Goal: Task Accomplishment & Management: Manage account settings

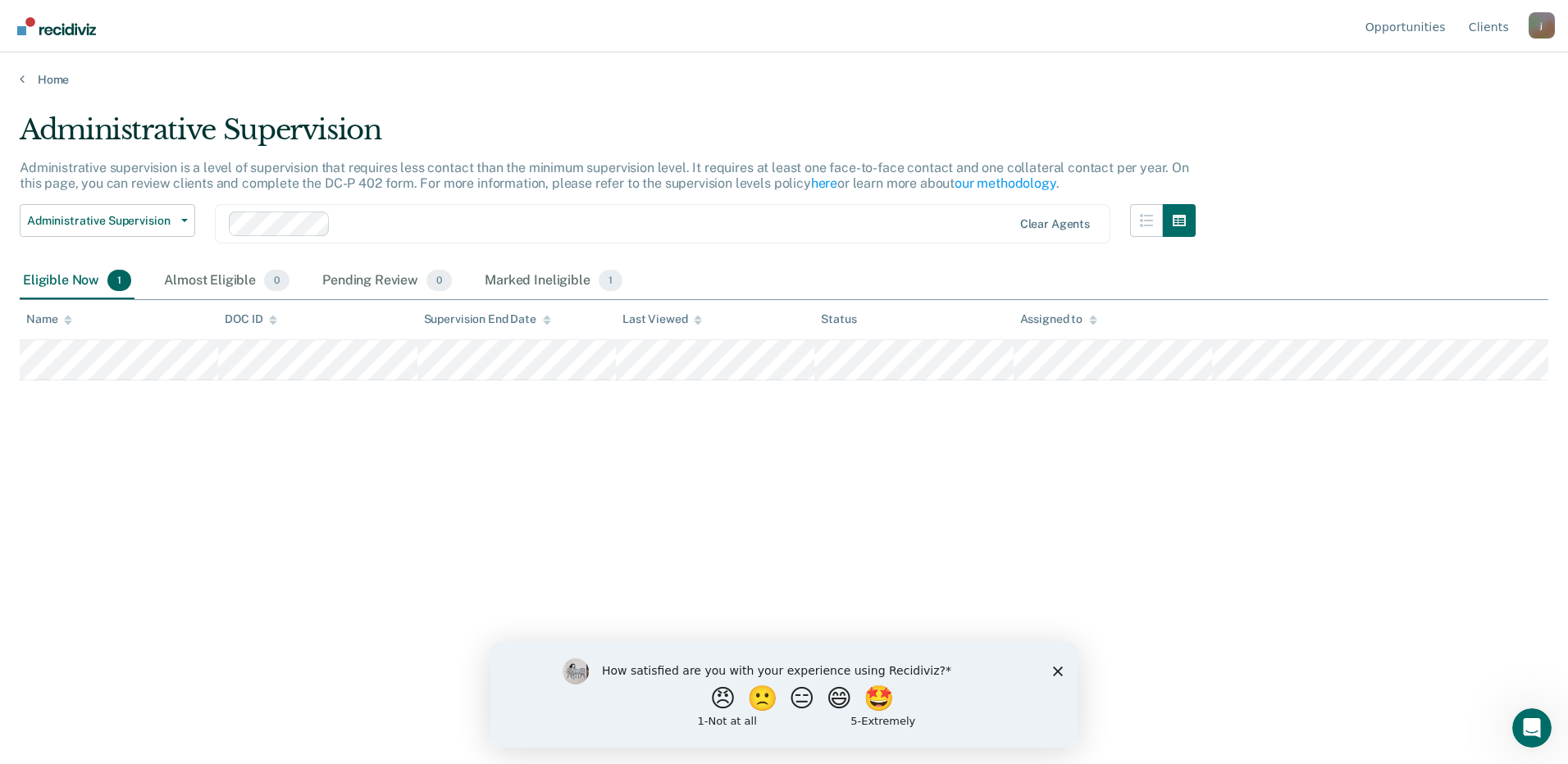
click at [1062, 670] on icon "Close survey" at bounding box center [1058, 670] width 10 height 10
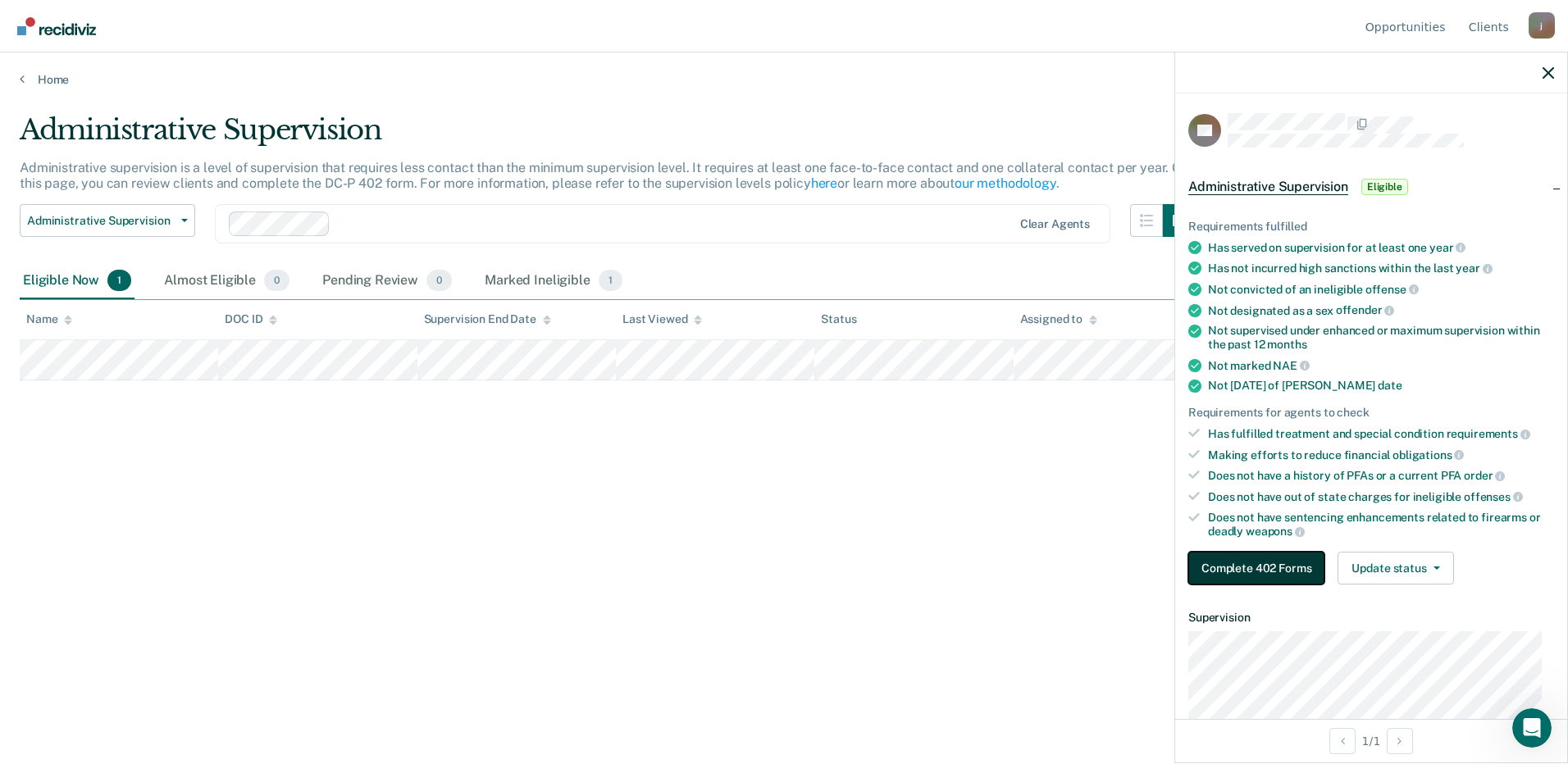
click at [1268, 568] on button "Complete 402 Forms" at bounding box center [1256, 568] width 136 height 33
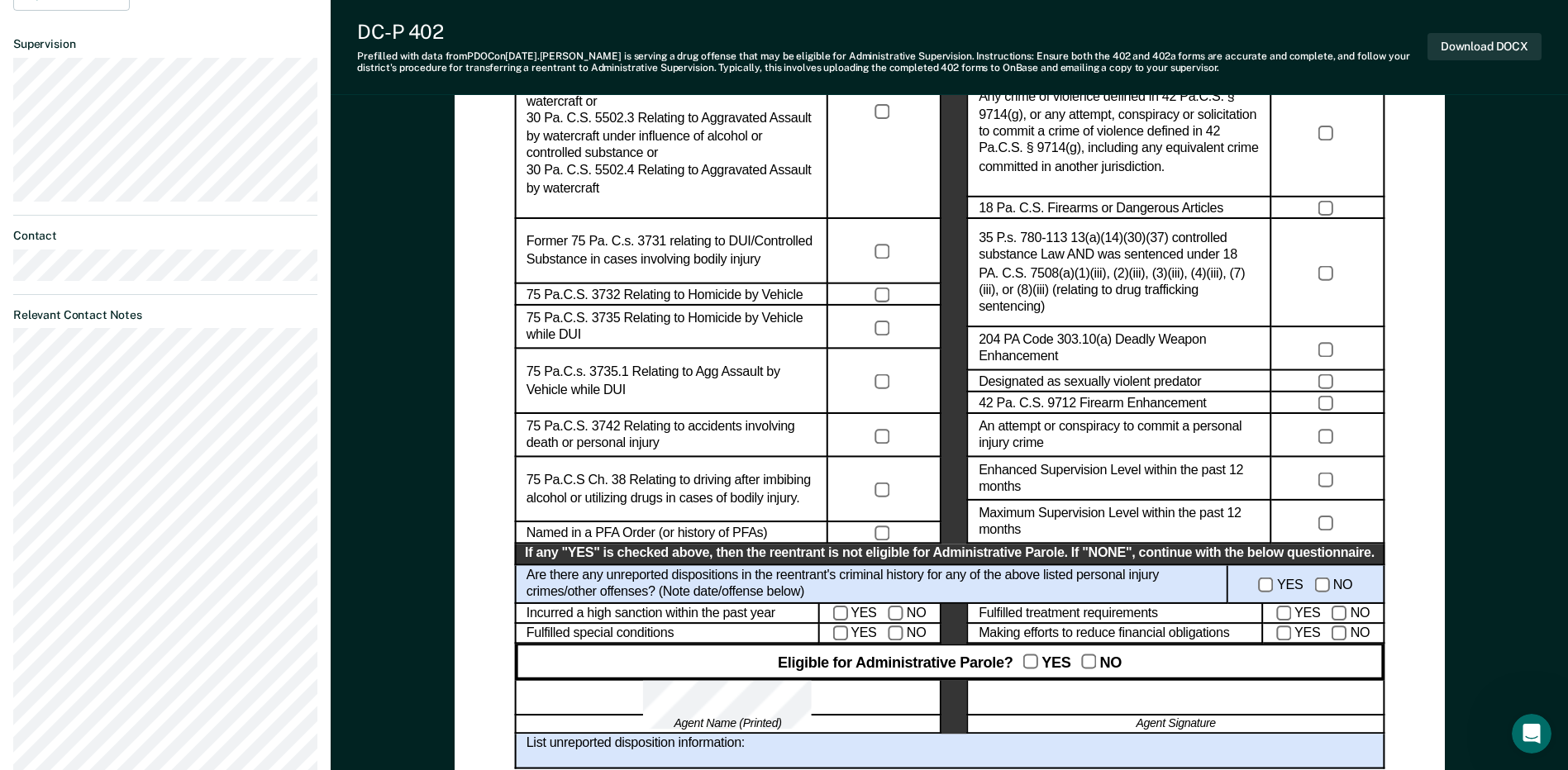
scroll to position [744, 0]
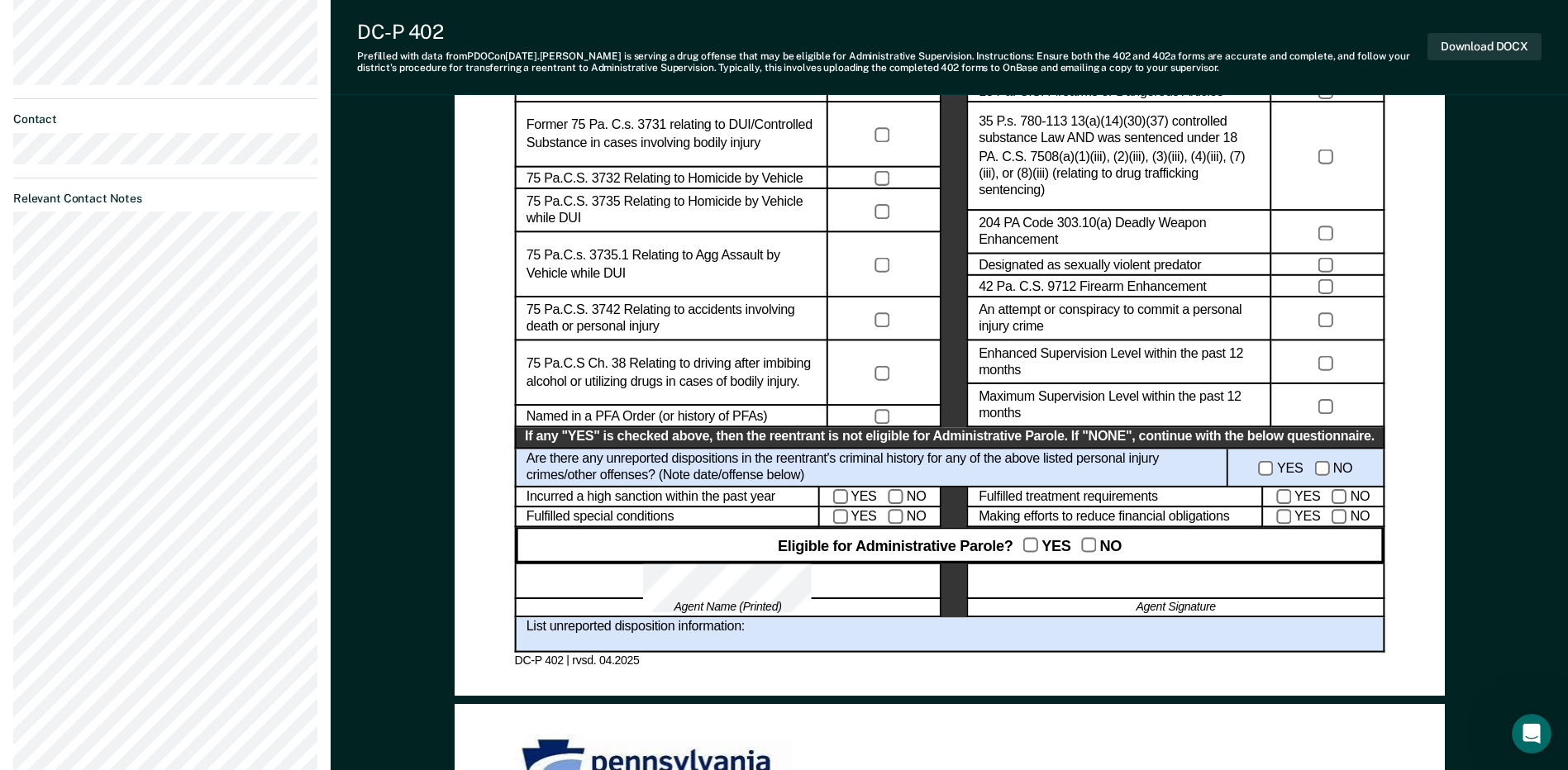
click at [797, 633] on div "List unreported disposition information:" at bounding box center [949, 635] width 870 height 36
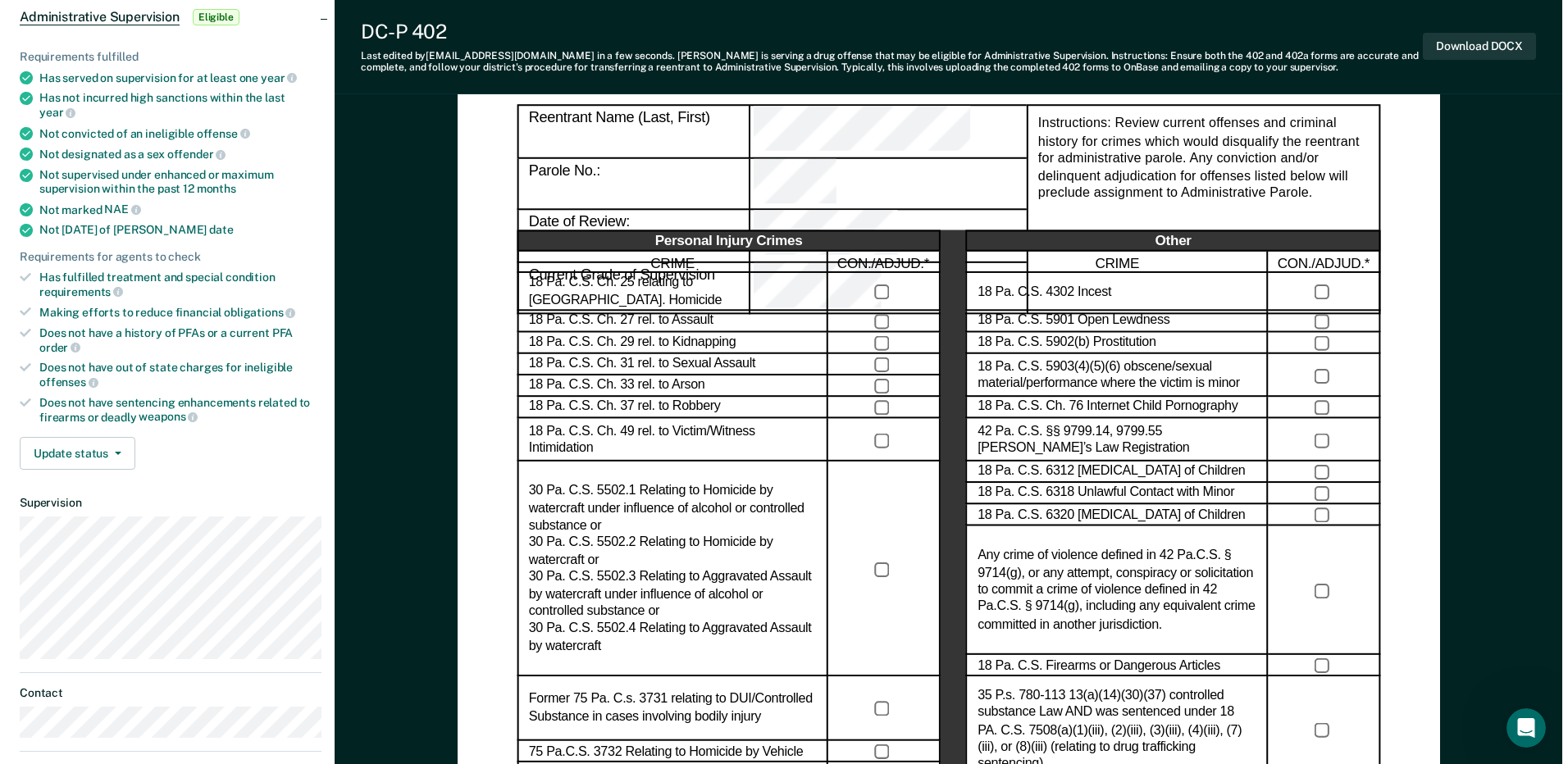
scroll to position [0, 0]
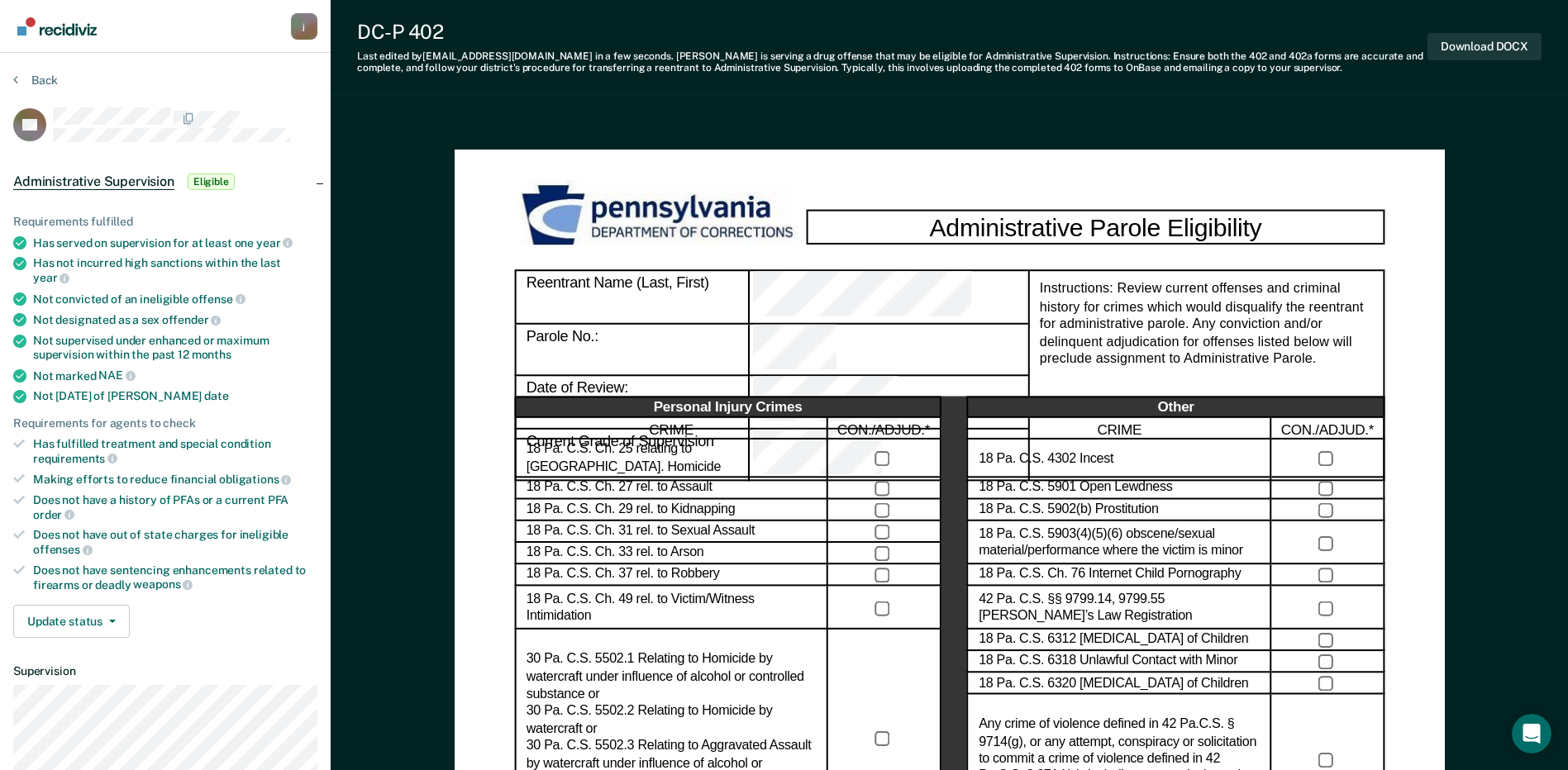
click at [291, 108] on div "DT" at bounding box center [165, 125] width 304 height 35
click at [52, 80] on button "Back" at bounding box center [36, 80] width 45 height 15
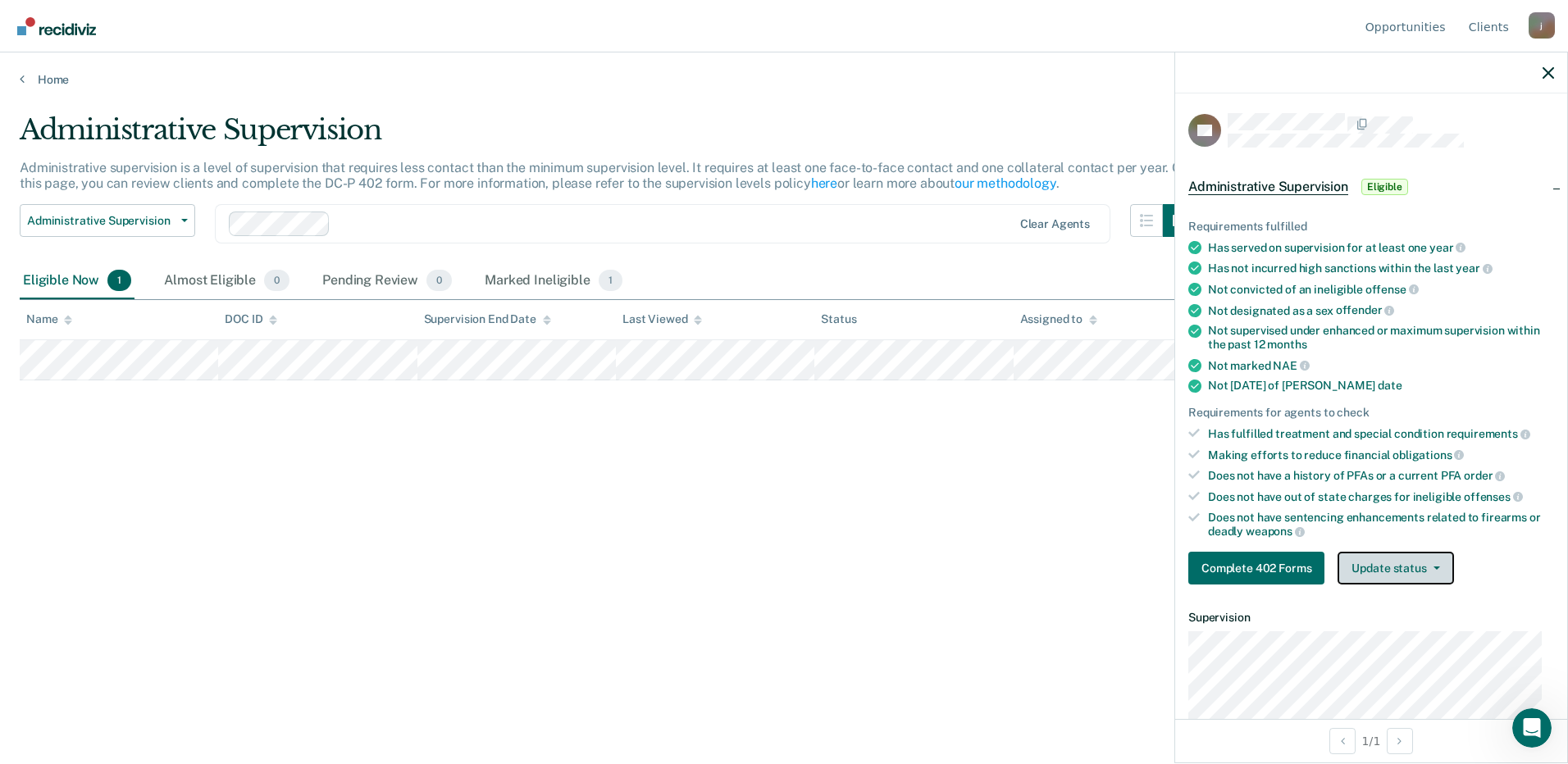
click at [1371, 564] on button "Update status" at bounding box center [1395, 568] width 116 height 33
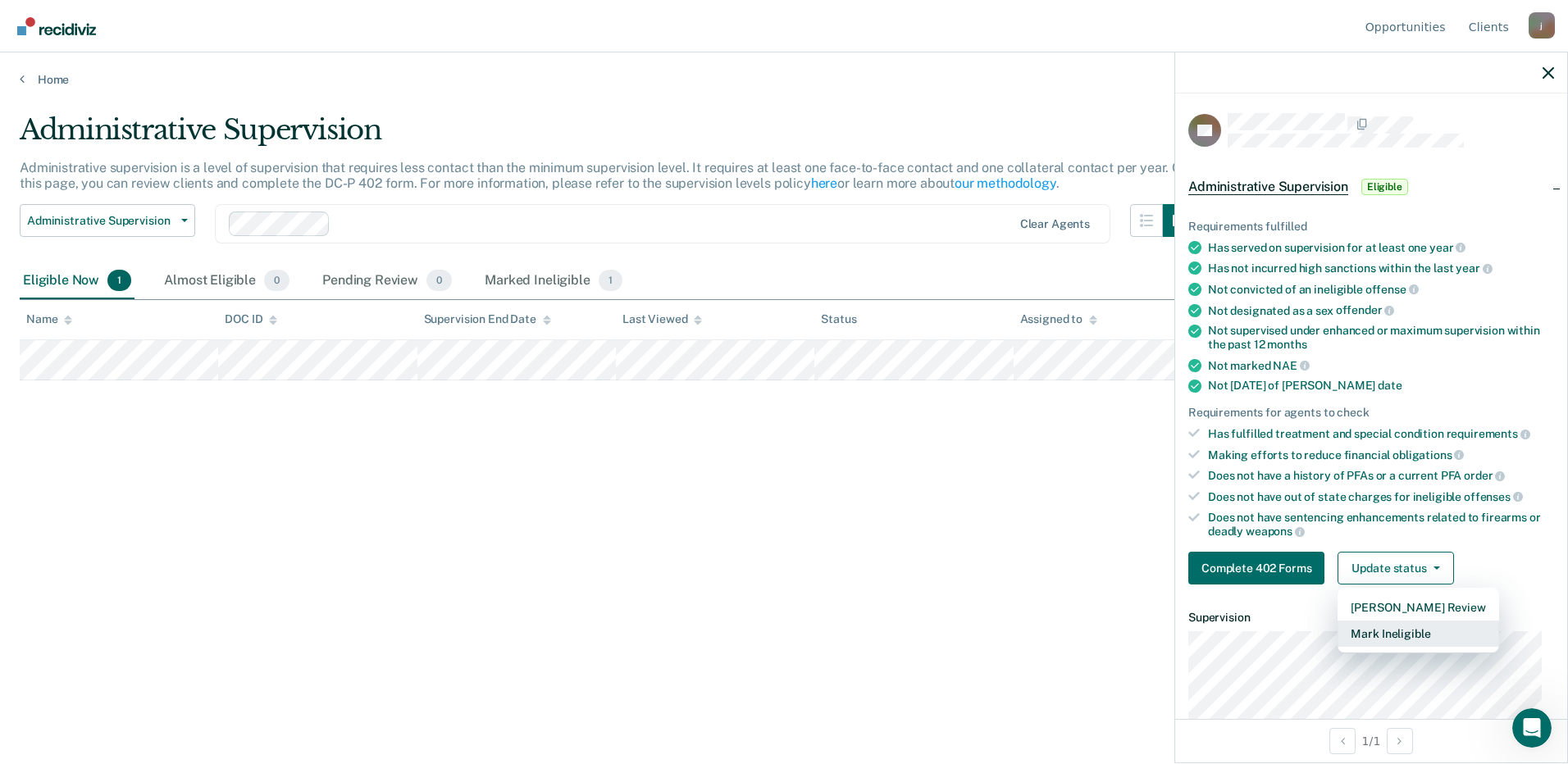
click at [1389, 636] on button "Mark Ineligible" at bounding box center [1418, 634] width 161 height 26
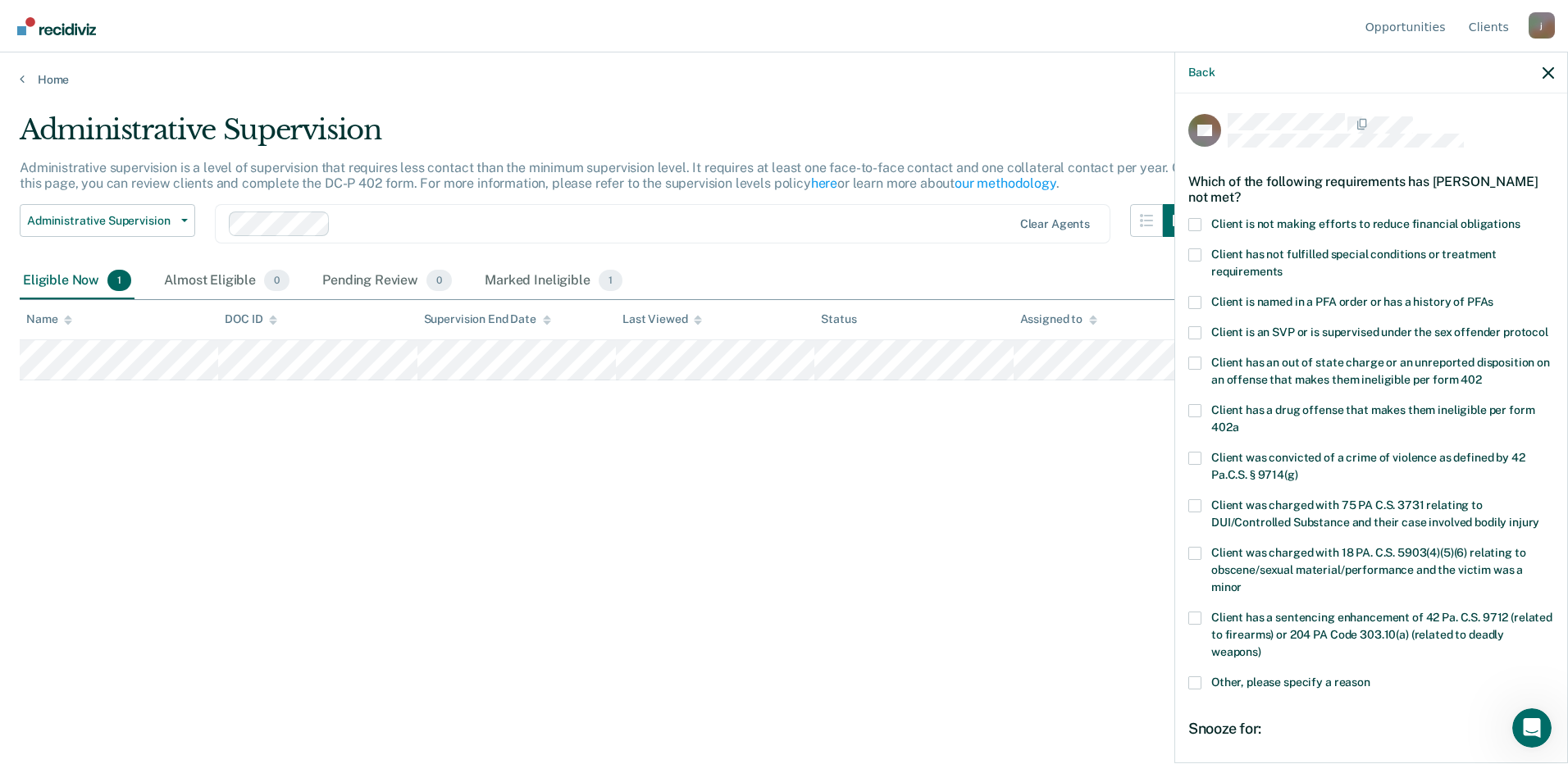
click at [1348, 218] on span "Client is not making efforts to reduce financial obligations" at bounding box center [1365, 224] width 310 height 14
click at [1520, 218] on input "Client is not making efforts to reduce financial obligations" at bounding box center [1520, 218] width 0 height 0
click at [1312, 250] on span "Client has not fulfilled special conditions or treatment requirements" at bounding box center [1354, 262] width 285 height 30
click at [1283, 265] on input "Client has not fulfilled special conditions or treatment requirements" at bounding box center [1283, 265] width 0 height 0
click at [1311, 423] on span "Client has a drug offense that makes them ineligible per form 402a" at bounding box center [1372, 418] width 323 height 30
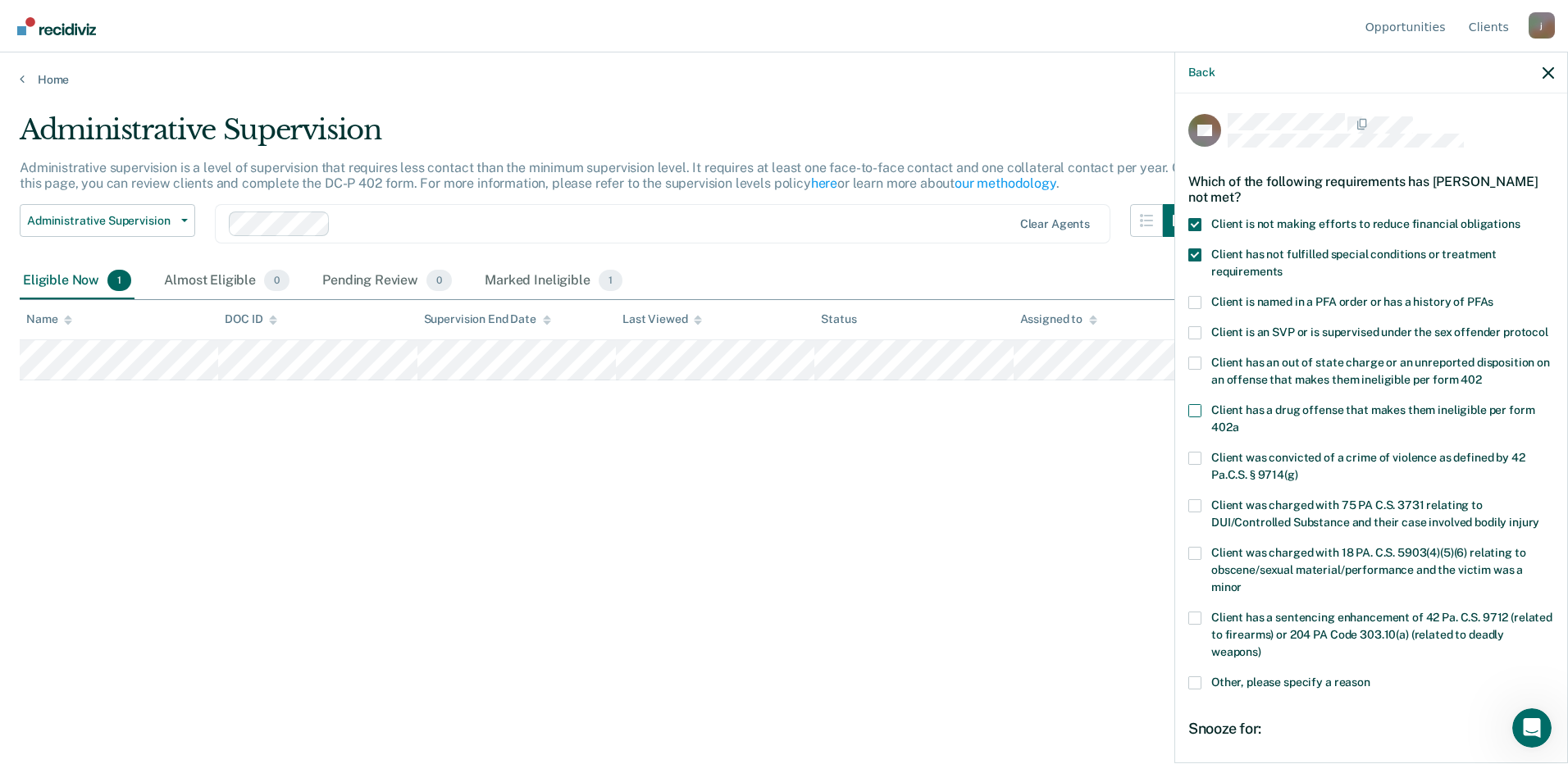
click at [1238, 422] on input "Client has a drug offense that makes them ineligible per form 402a" at bounding box center [1238, 422] width 0 height 0
click at [1313, 423] on span "Client has a drug offense that makes them ineligible per form 402a" at bounding box center [1372, 418] width 323 height 30
click at [1238, 422] on input "Client has a drug offense that makes them ineligible per form 402a" at bounding box center [1238, 422] width 0 height 0
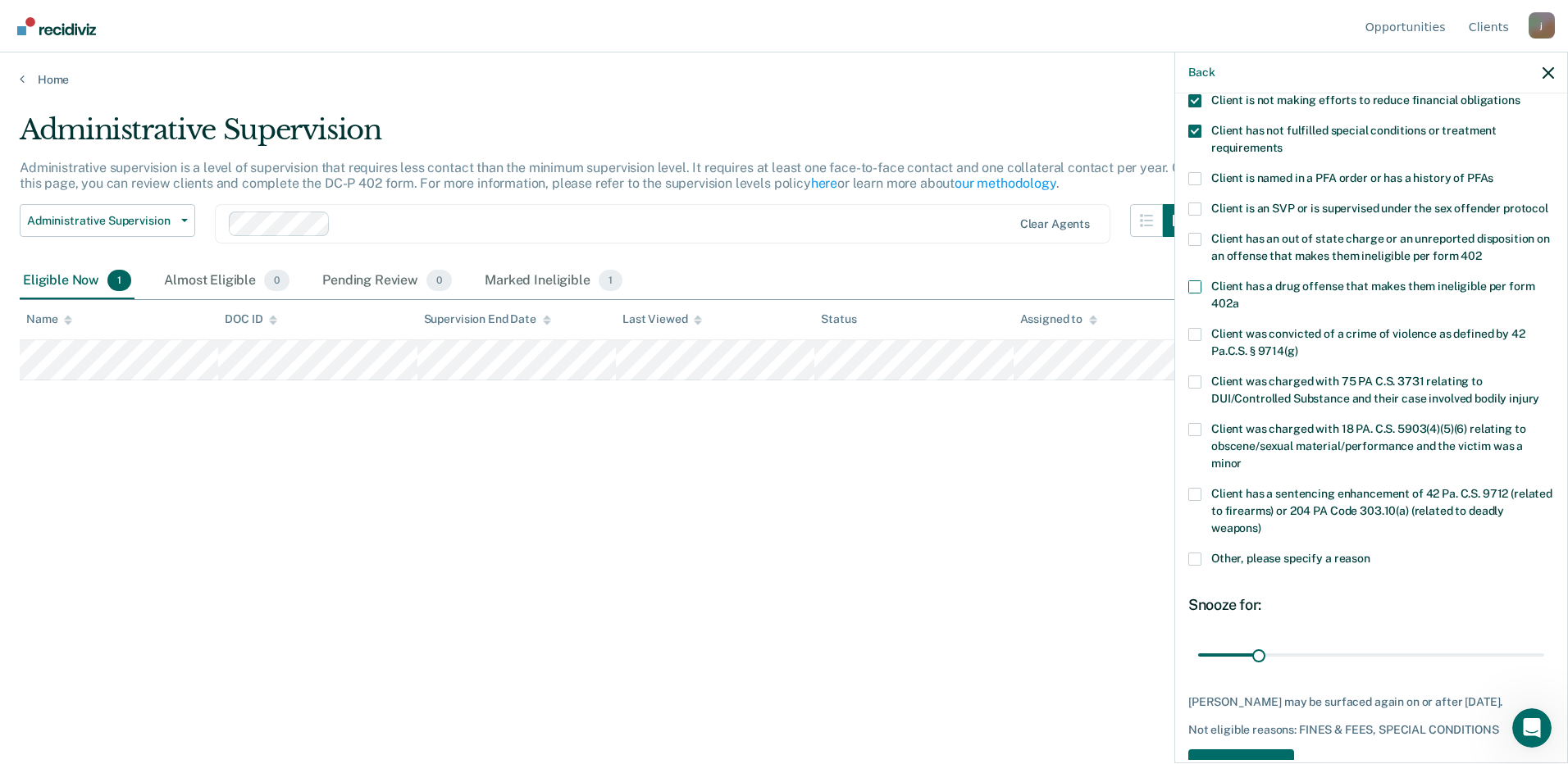
scroll to position [205, 0]
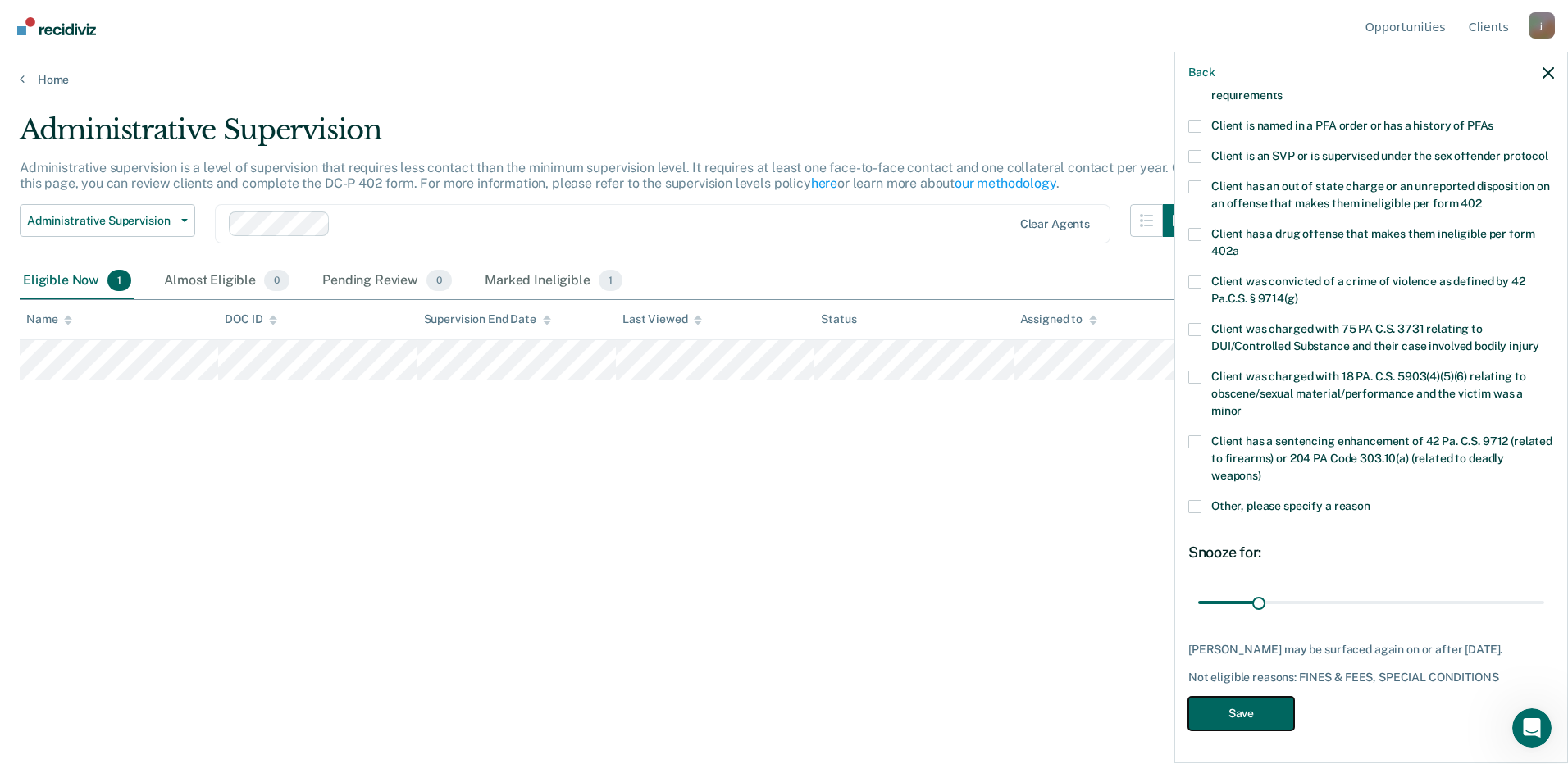
click at [1261, 715] on button "Save" at bounding box center [1241, 714] width 106 height 34
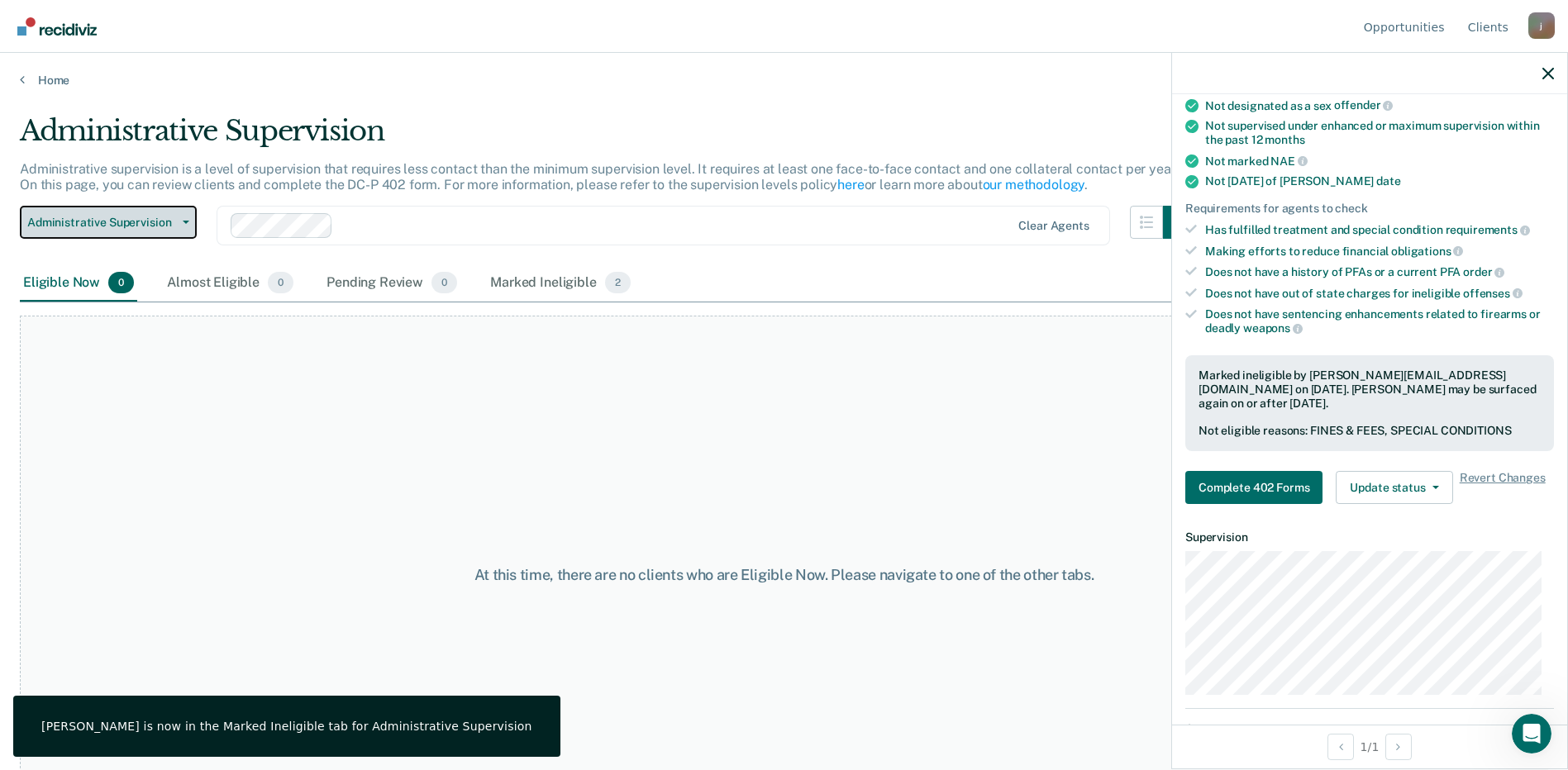
click at [173, 225] on span "Administrative Supervision" at bounding box center [101, 223] width 149 height 14
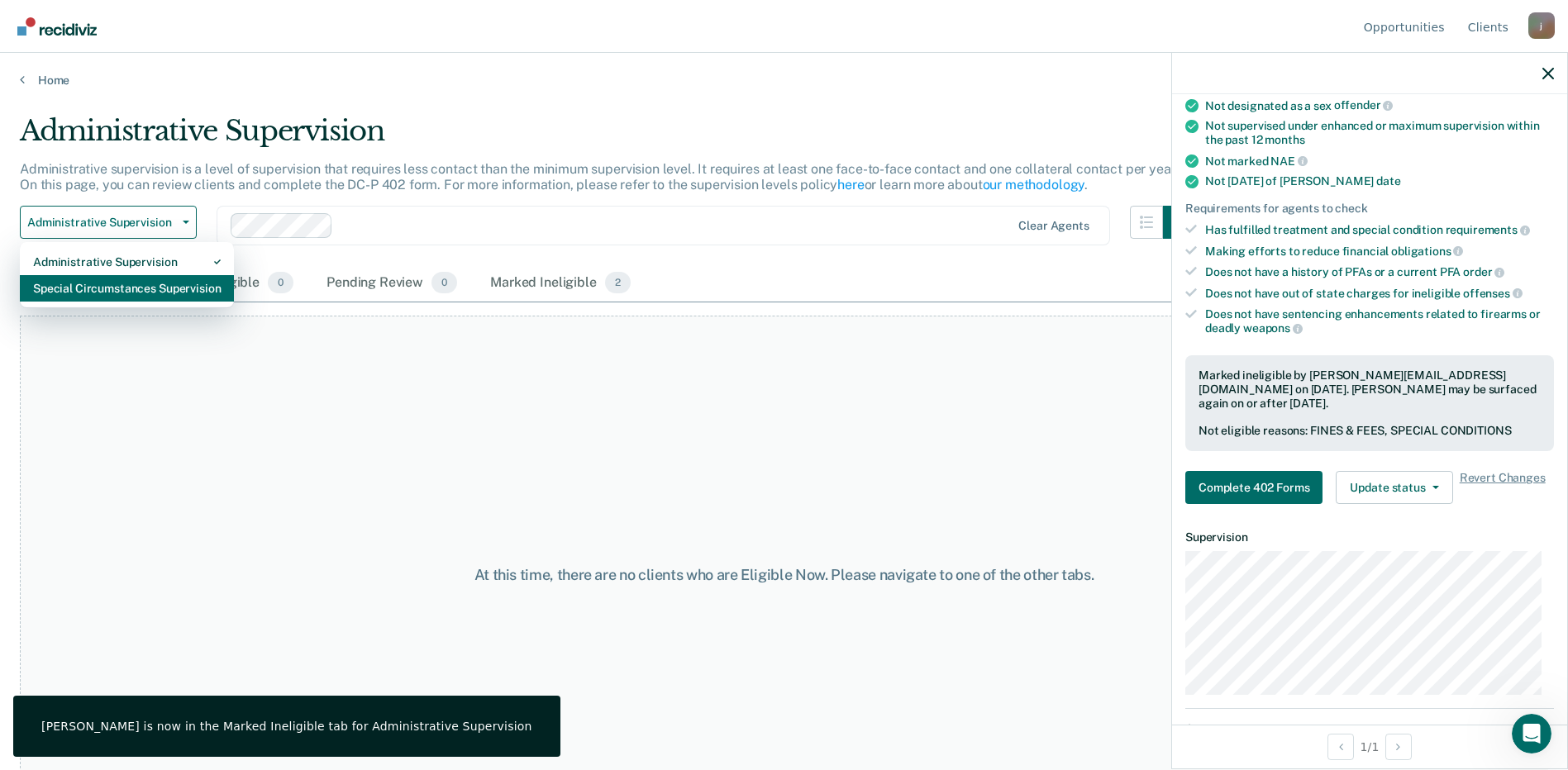
click at [161, 281] on div "Special Circumstances Supervision" at bounding box center [126, 288] width 188 height 26
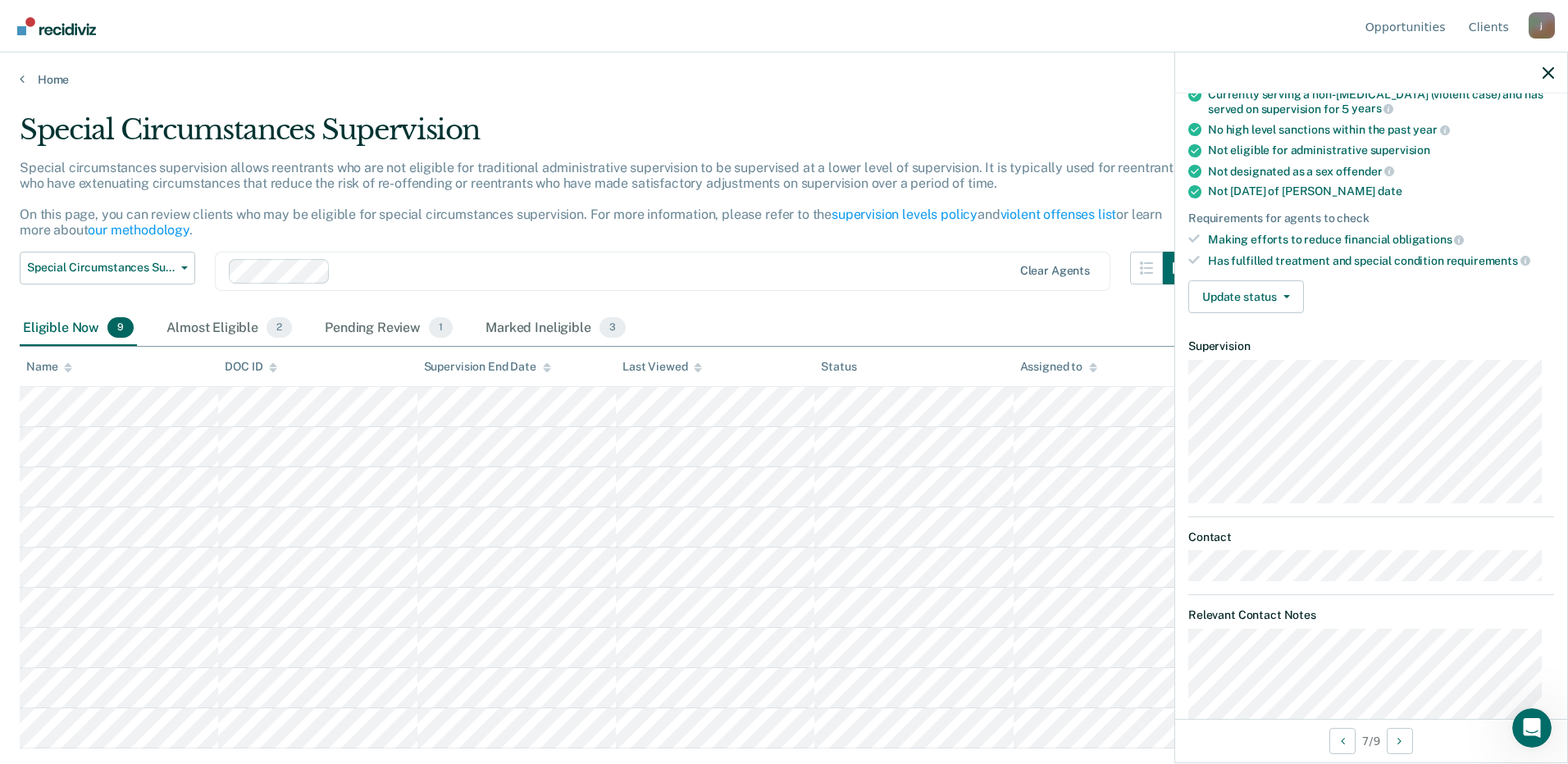
scroll to position [164, 0]
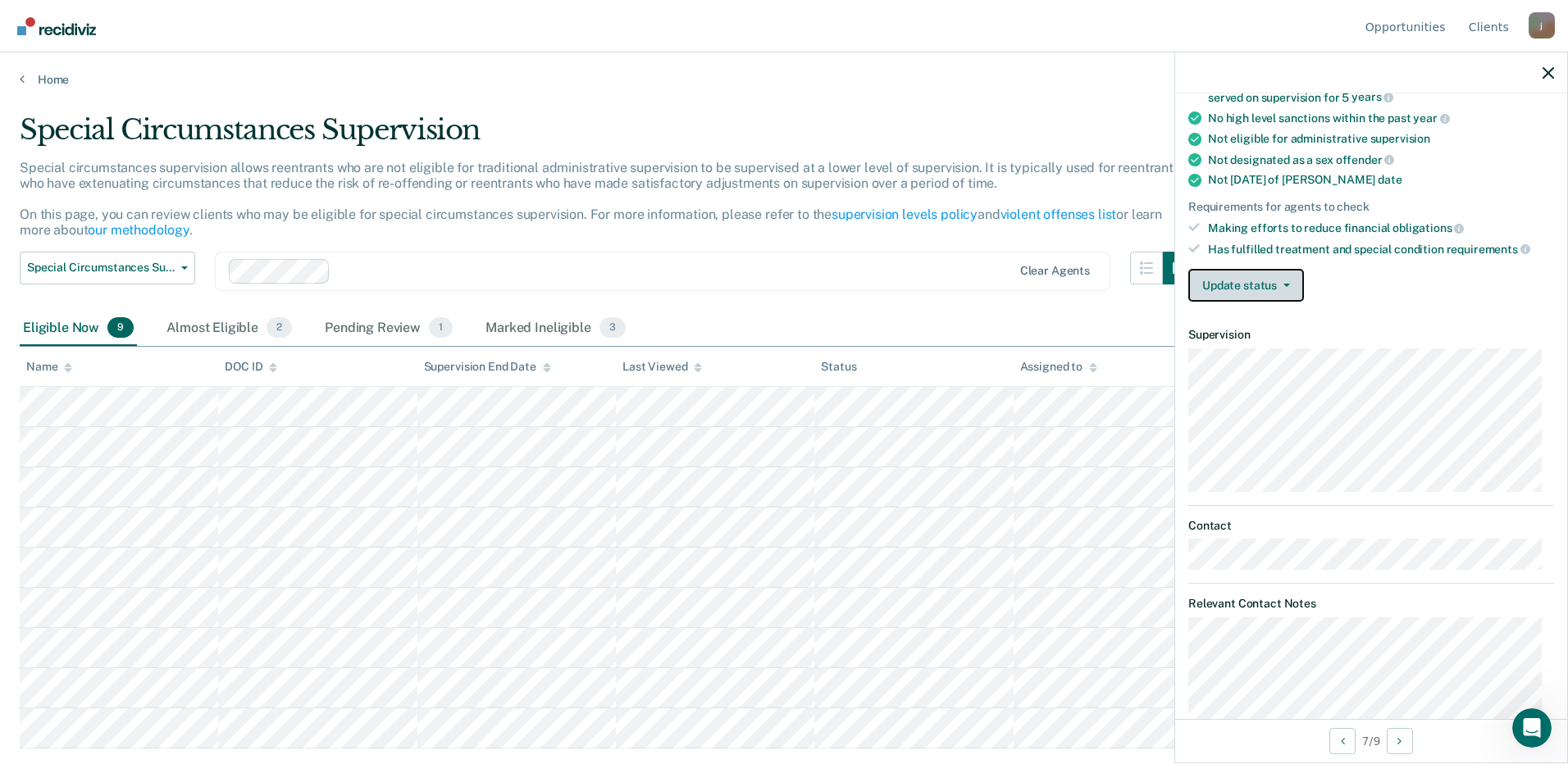
click at [1278, 282] on button "Update status" at bounding box center [1246, 286] width 116 height 33
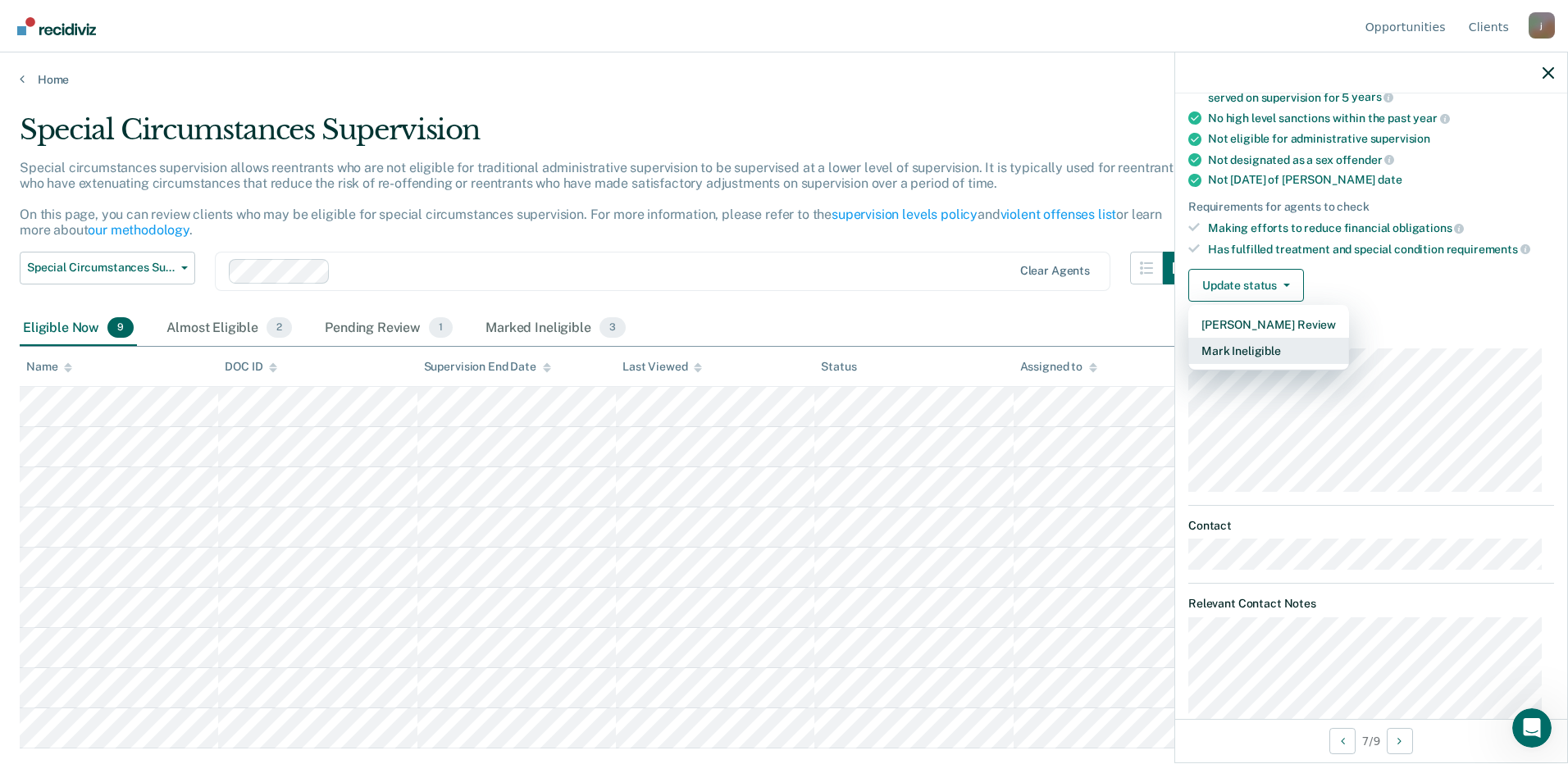
click at [1263, 348] on button "Mark Ineligible" at bounding box center [1268, 350] width 161 height 26
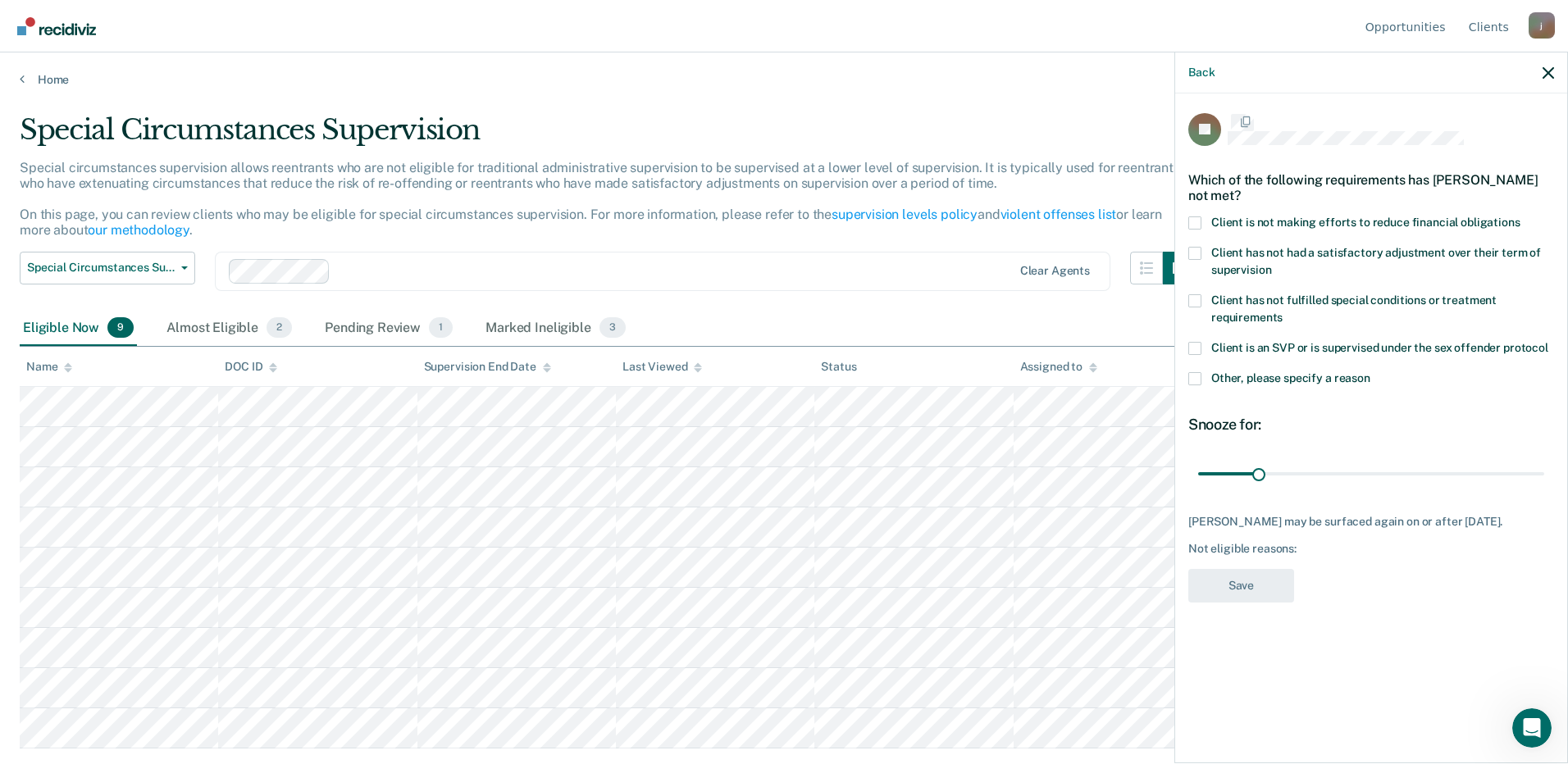
scroll to position [0, 0]
drag, startPoint x: 1197, startPoint y: 301, endPoint x: 1207, endPoint y: 306, distance: 11.2
click at [1197, 301] on span at bounding box center [1195, 303] width 14 height 14
click at [1283, 314] on input "Client has not fulfilled special conditions or treatment requirements" at bounding box center [1283, 314] width 0 height 0
click at [1267, 583] on button "Save" at bounding box center [1241, 587] width 106 height 34
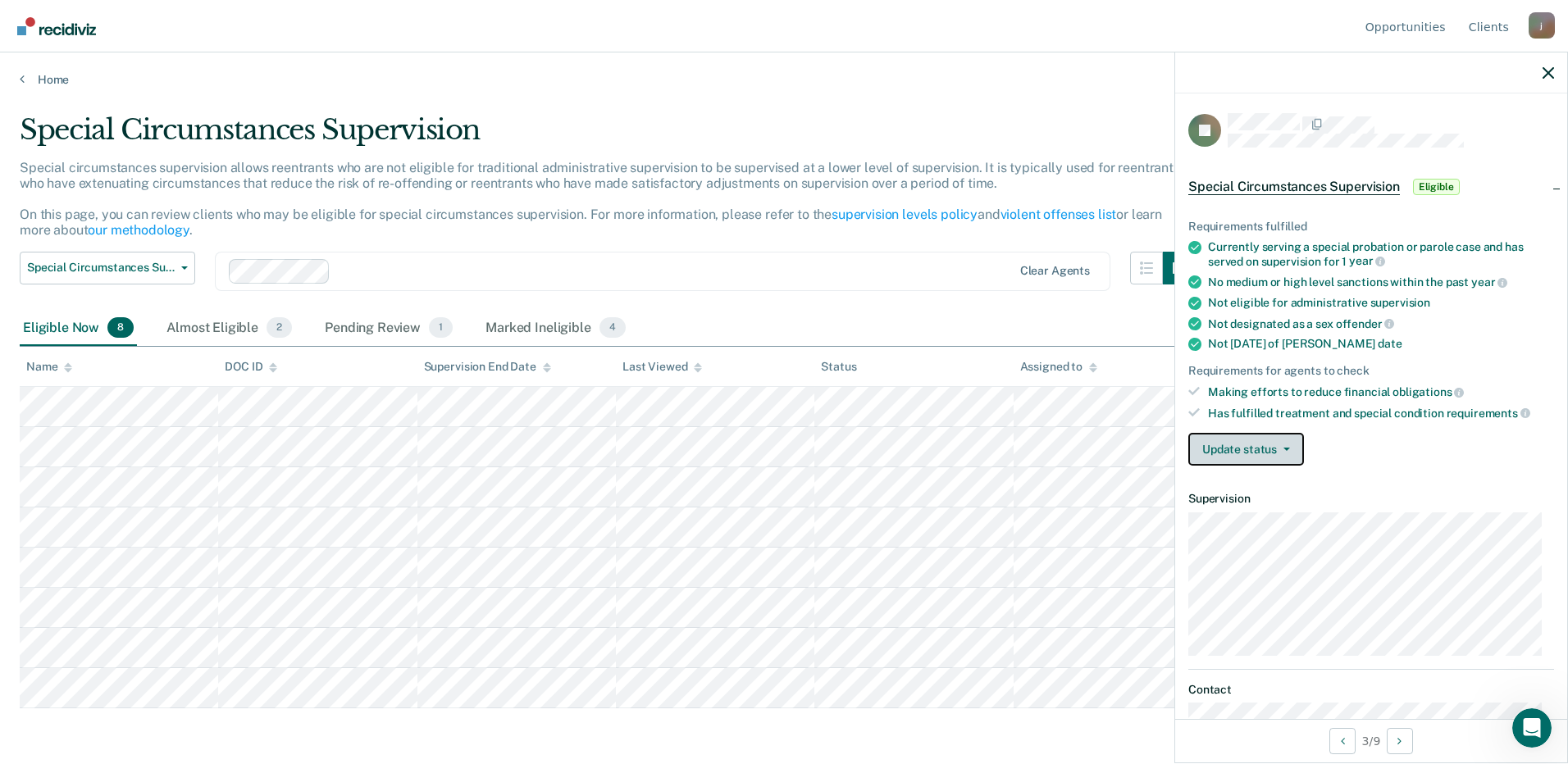
click at [1244, 451] on button "Update status" at bounding box center [1246, 450] width 116 height 33
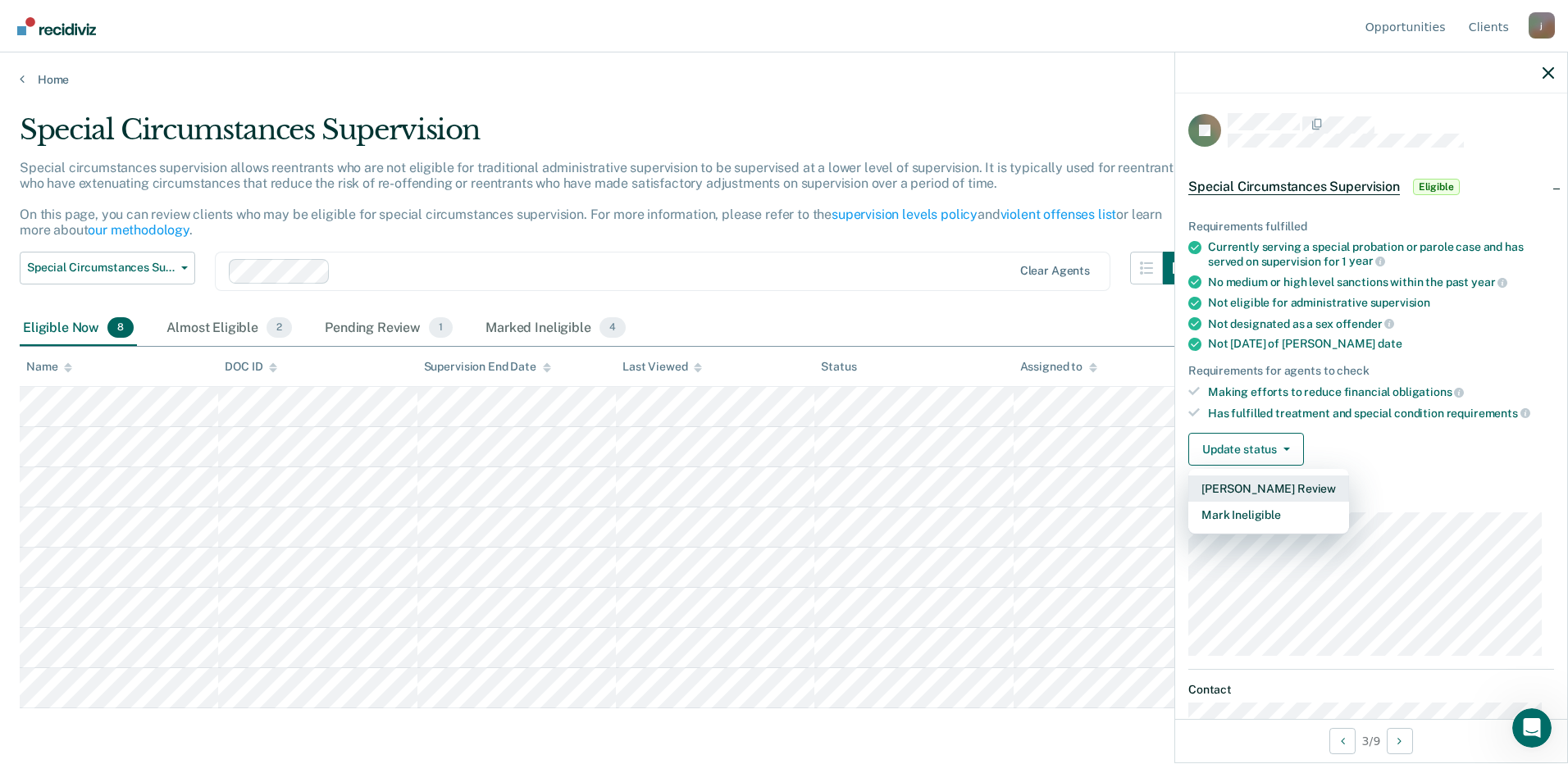
click at [1231, 486] on button "[PERSON_NAME] Review" at bounding box center [1268, 488] width 161 height 26
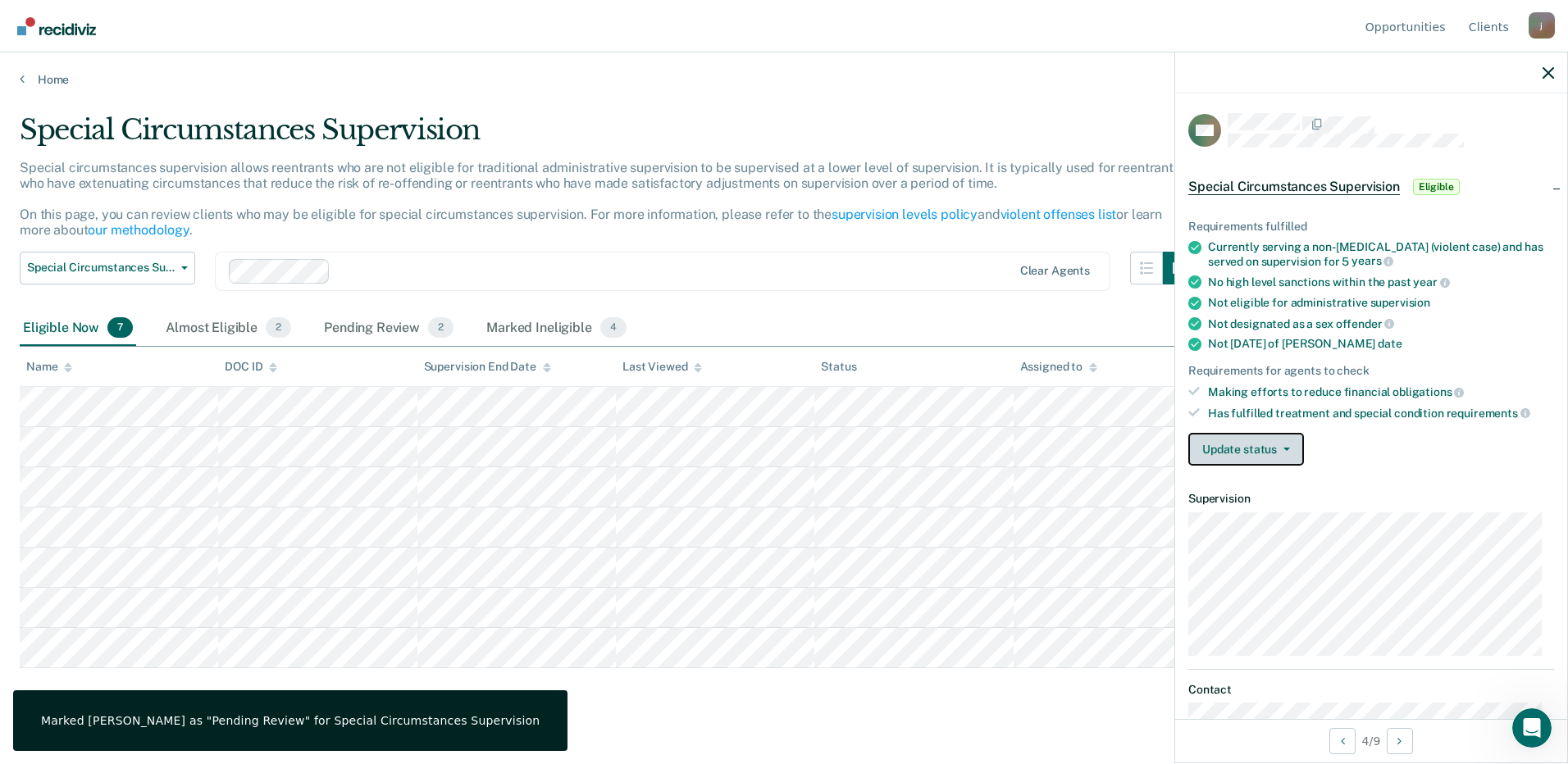
click at [1246, 450] on button "Update status" at bounding box center [1246, 450] width 116 height 33
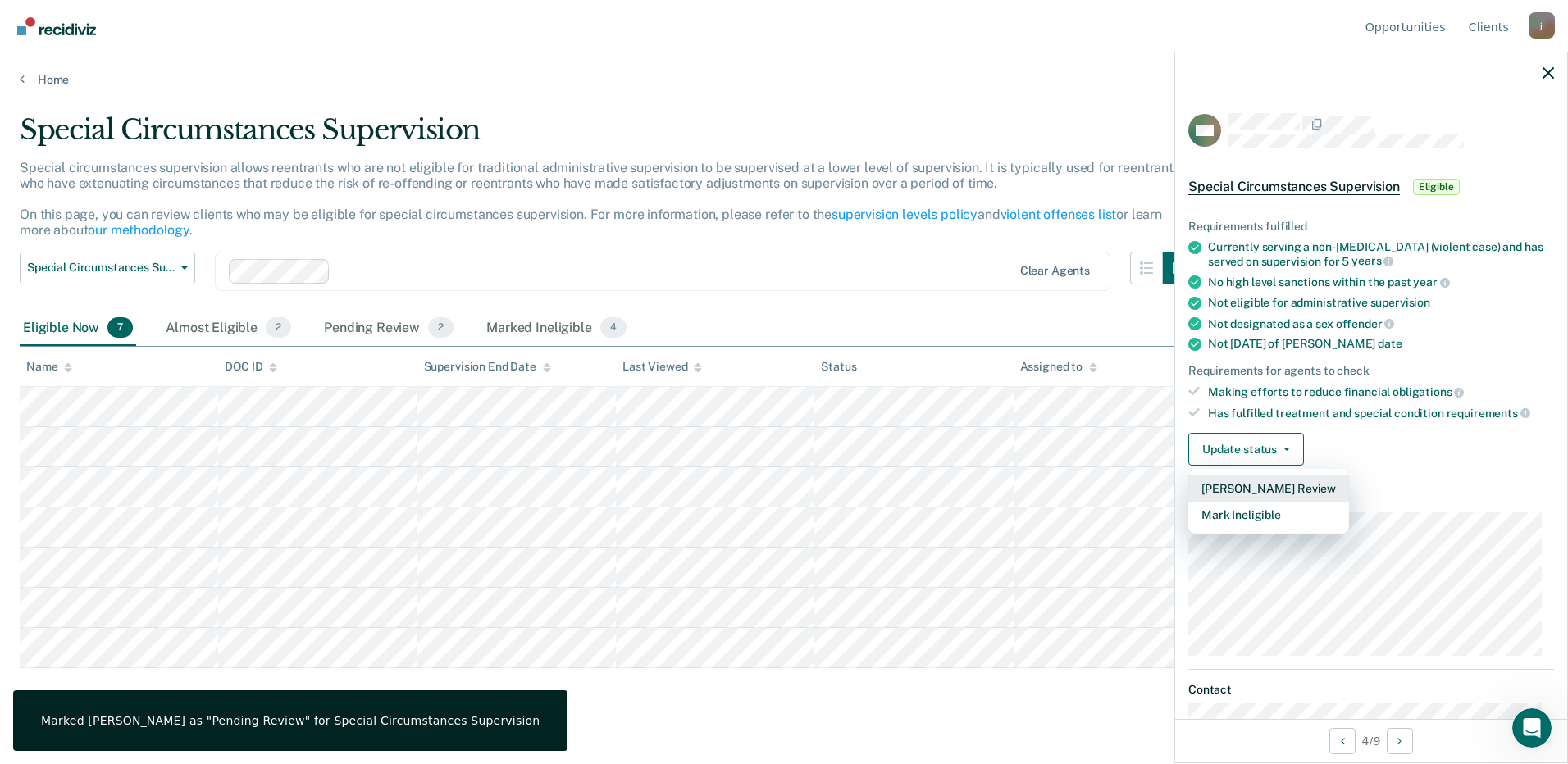
click at [1257, 485] on button "[PERSON_NAME] Review" at bounding box center [1268, 488] width 161 height 26
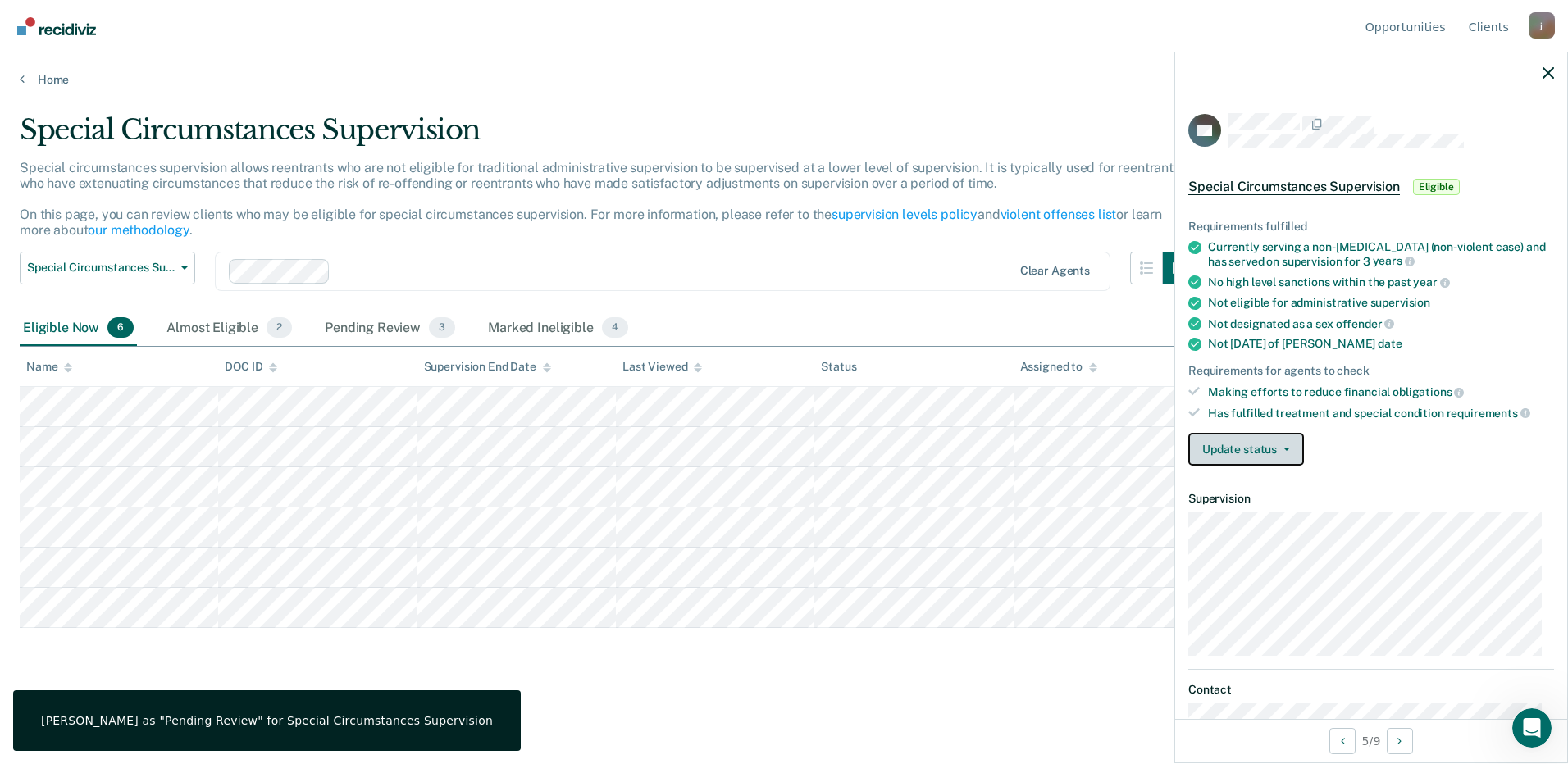
click at [1248, 445] on button "Update status" at bounding box center [1246, 450] width 116 height 33
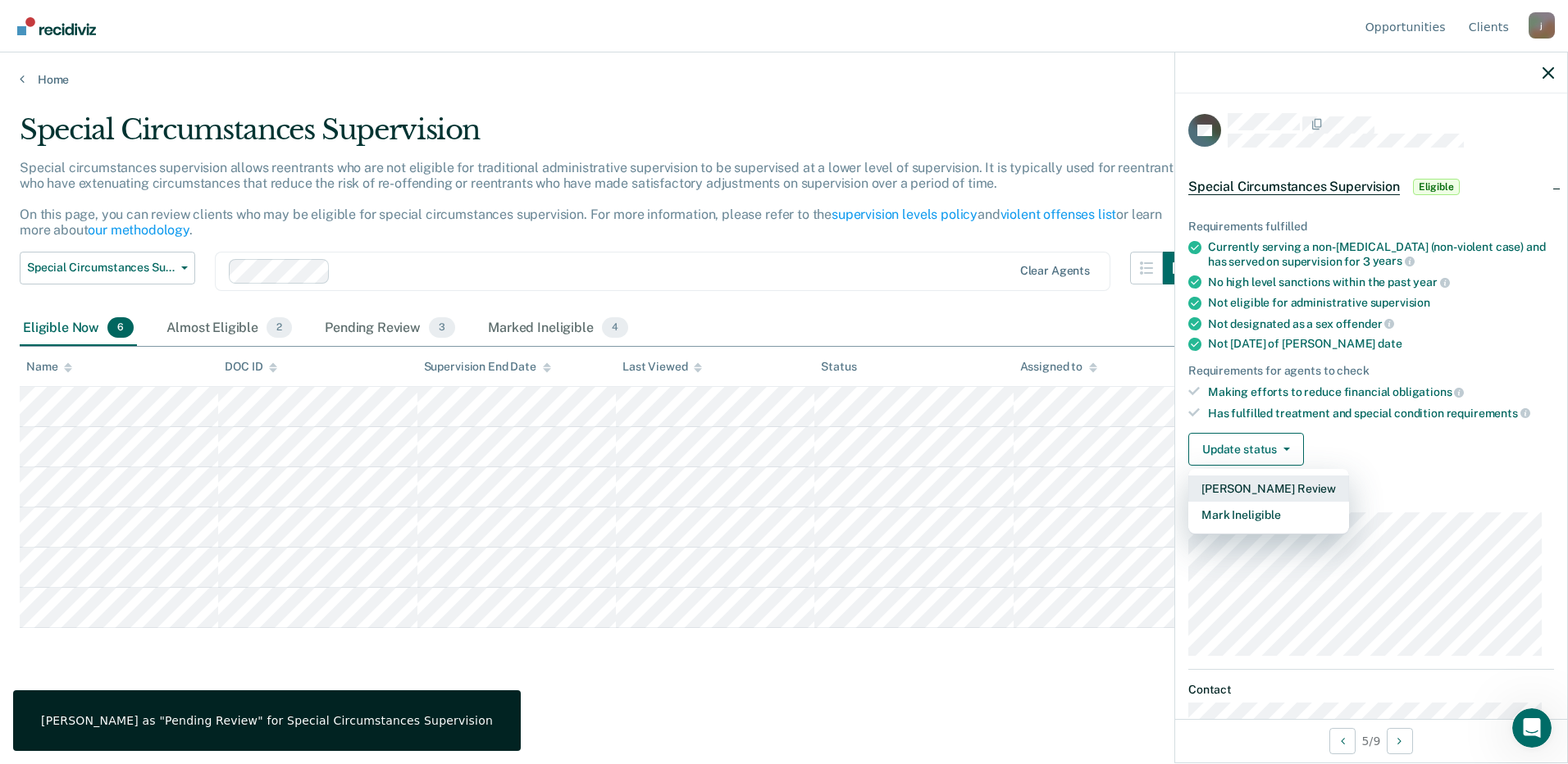
click at [1234, 487] on button "[PERSON_NAME] Review" at bounding box center [1268, 488] width 161 height 26
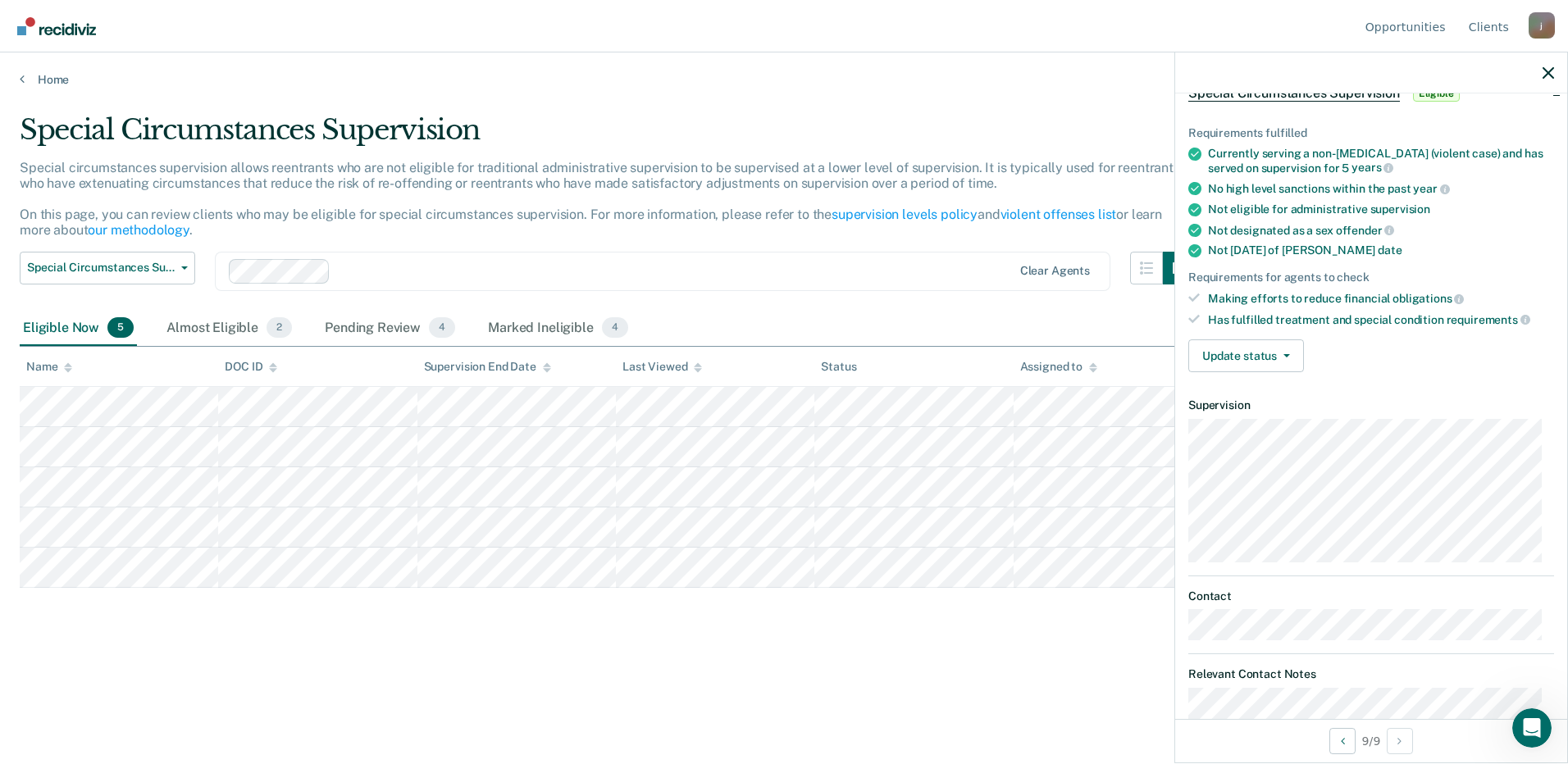
scroll to position [40, 0]
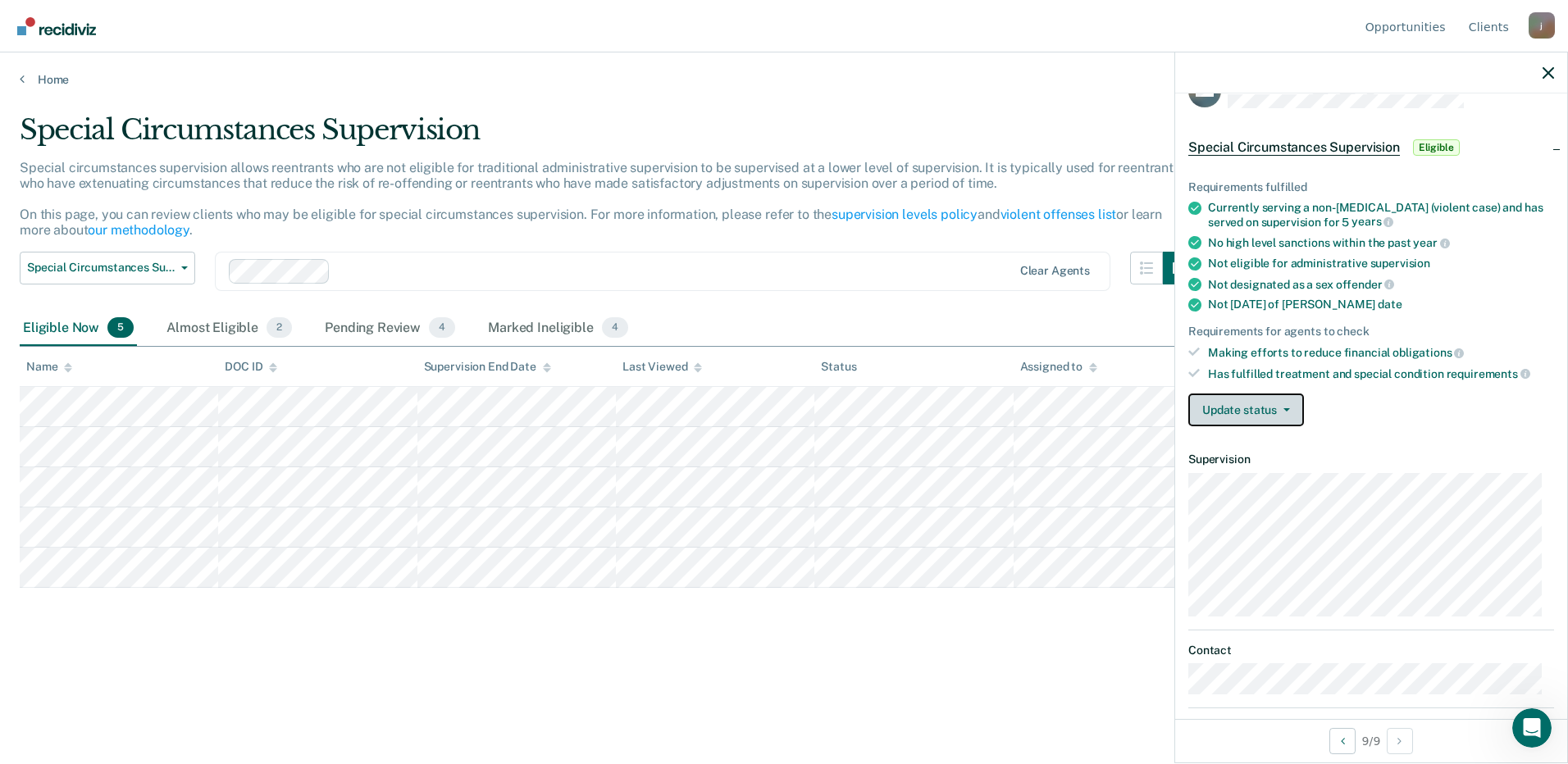
click at [1284, 406] on button "Update status" at bounding box center [1246, 410] width 116 height 33
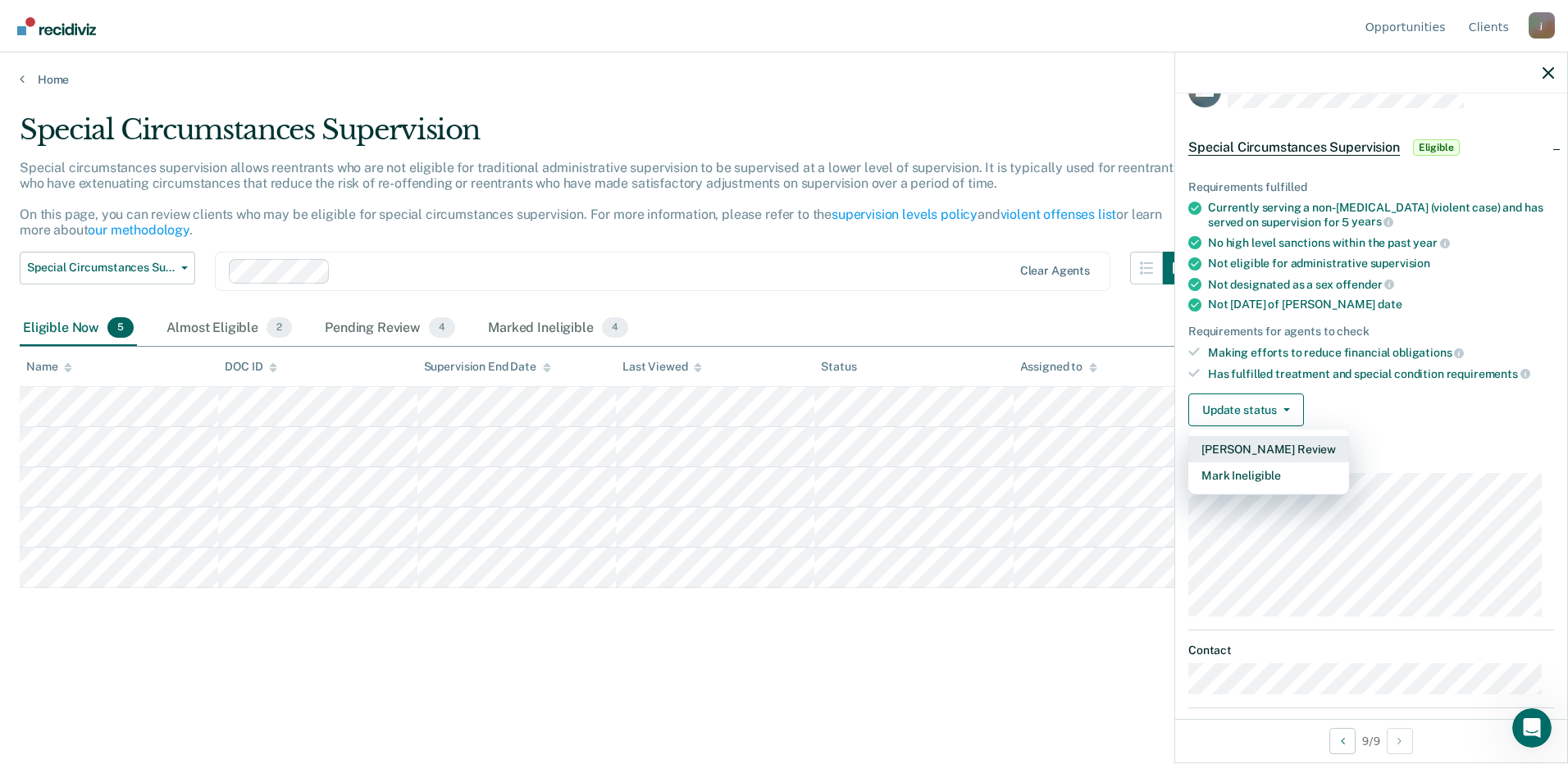
click at [1267, 444] on button "[PERSON_NAME] Review" at bounding box center [1268, 449] width 161 height 26
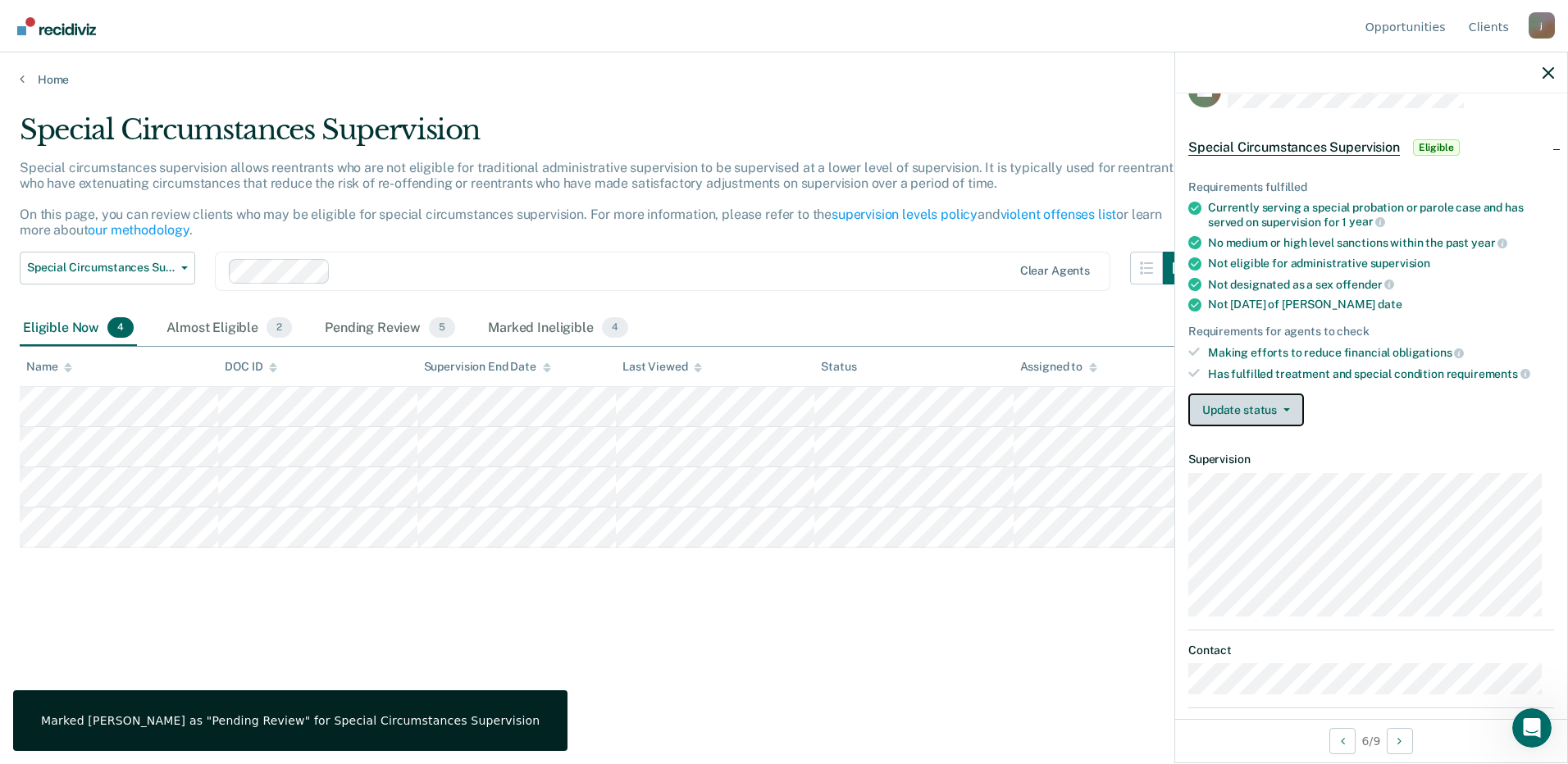
click at [1217, 408] on button "Update status" at bounding box center [1246, 410] width 116 height 33
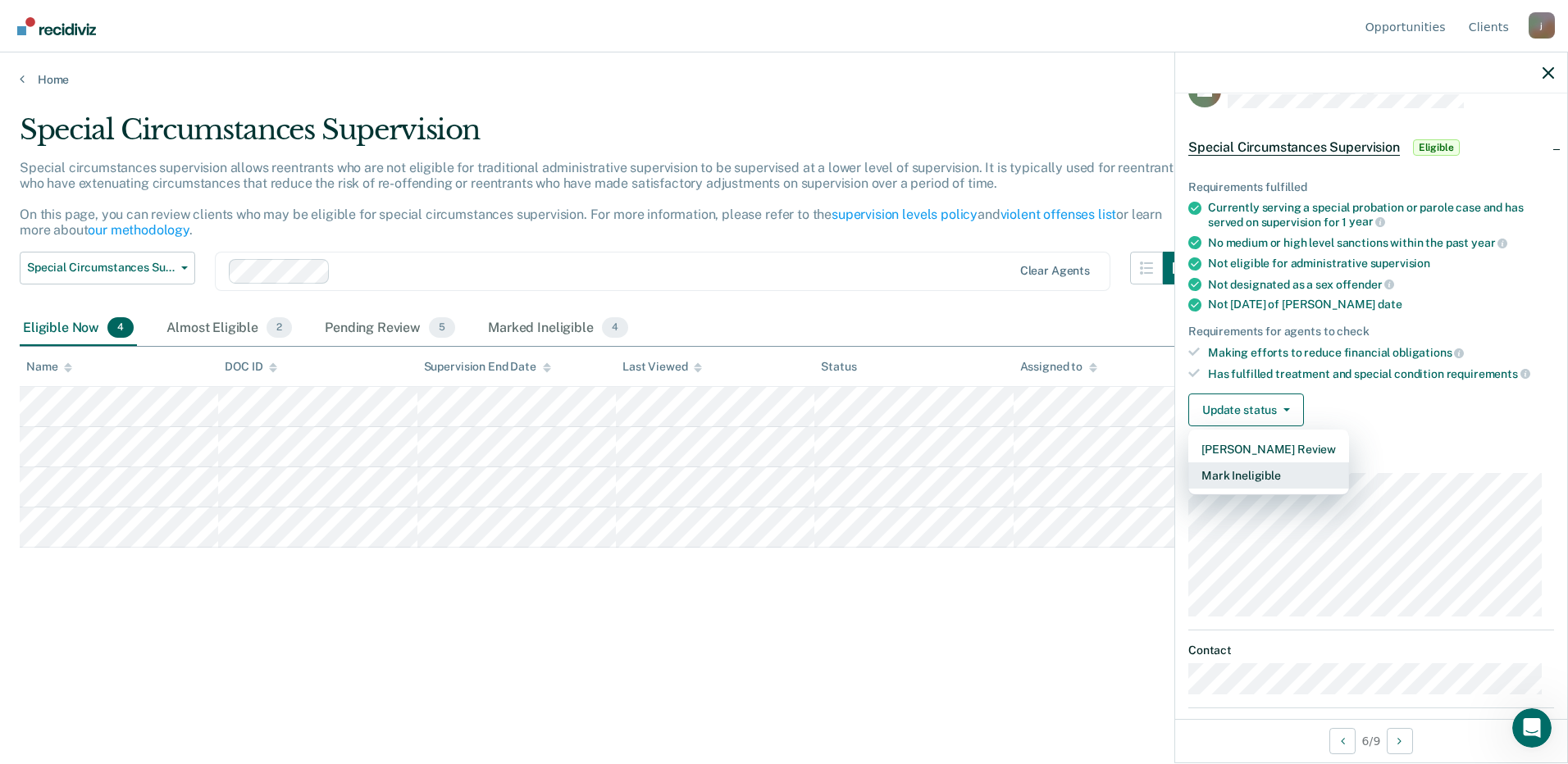
click at [1226, 470] on button "Mark Ineligible" at bounding box center [1268, 476] width 161 height 26
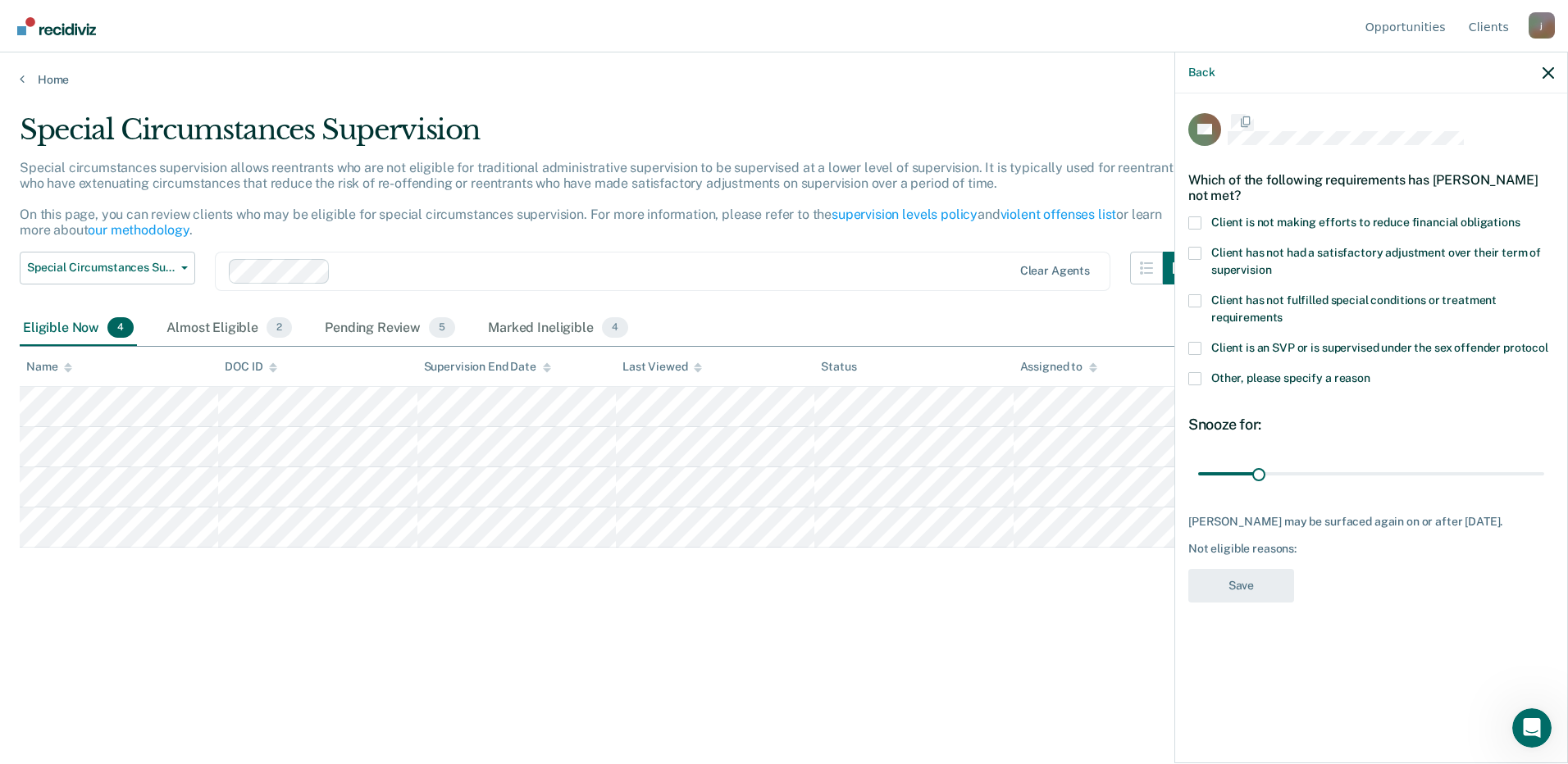
scroll to position [0, 0]
click at [1202, 219] on label "Client is not making efforts to reduce financial obligations" at bounding box center [1370, 227] width 365 height 17
click at [1520, 218] on input "Client is not making efforts to reduce financial obligations" at bounding box center [1520, 218] width 0 height 0
click at [1196, 244] on div "Client is not making efforts to reduce financial obligations" at bounding box center [1370, 232] width 365 height 30
click at [1196, 252] on span at bounding box center [1195, 256] width 14 height 14
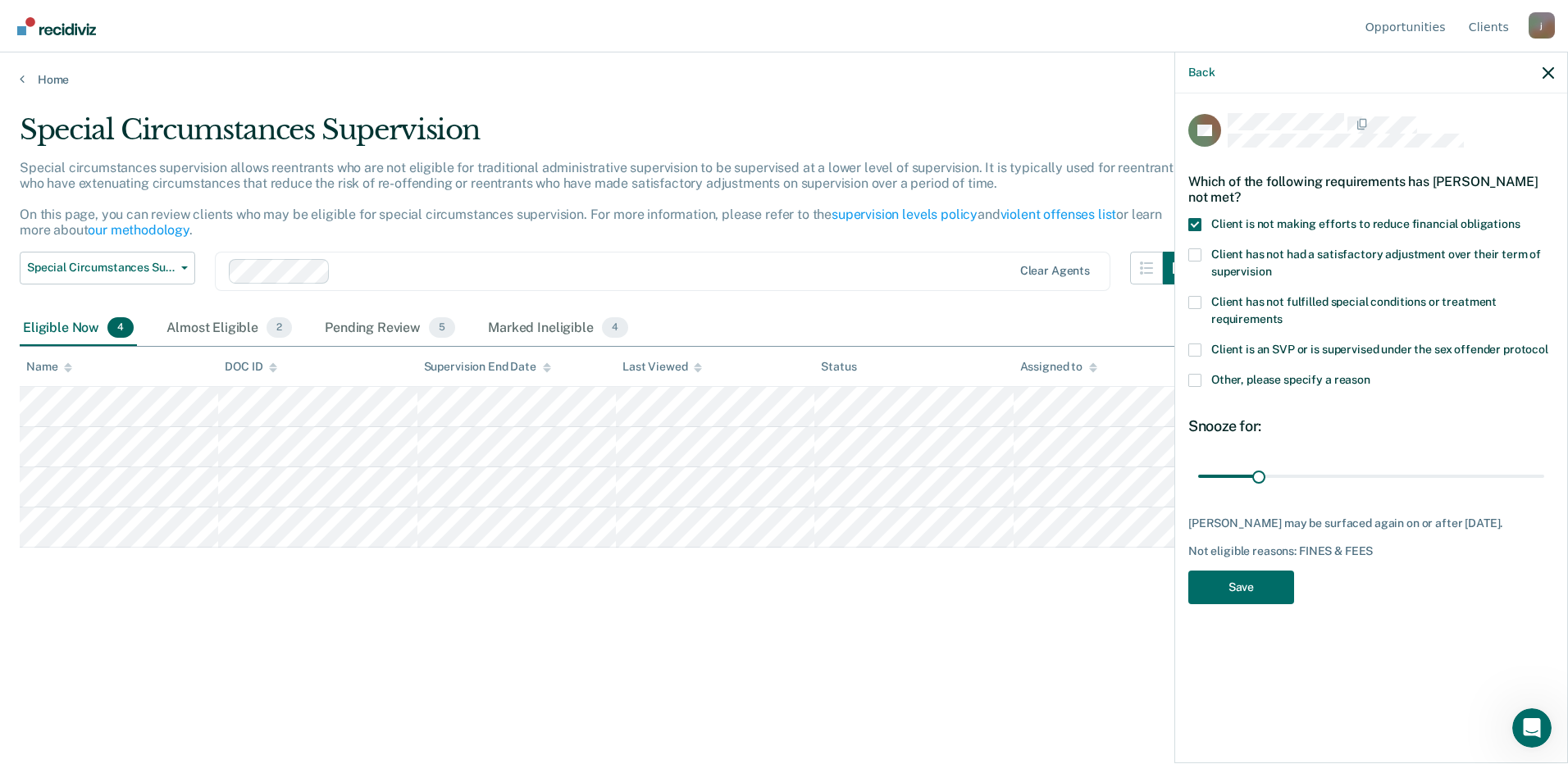
click at [1271, 265] on input "Client has not had a satisfactory adjustment over their term of supervision" at bounding box center [1271, 265] width 0 height 0
click at [1240, 605] on button "Save" at bounding box center [1241, 587] width 106 height 34
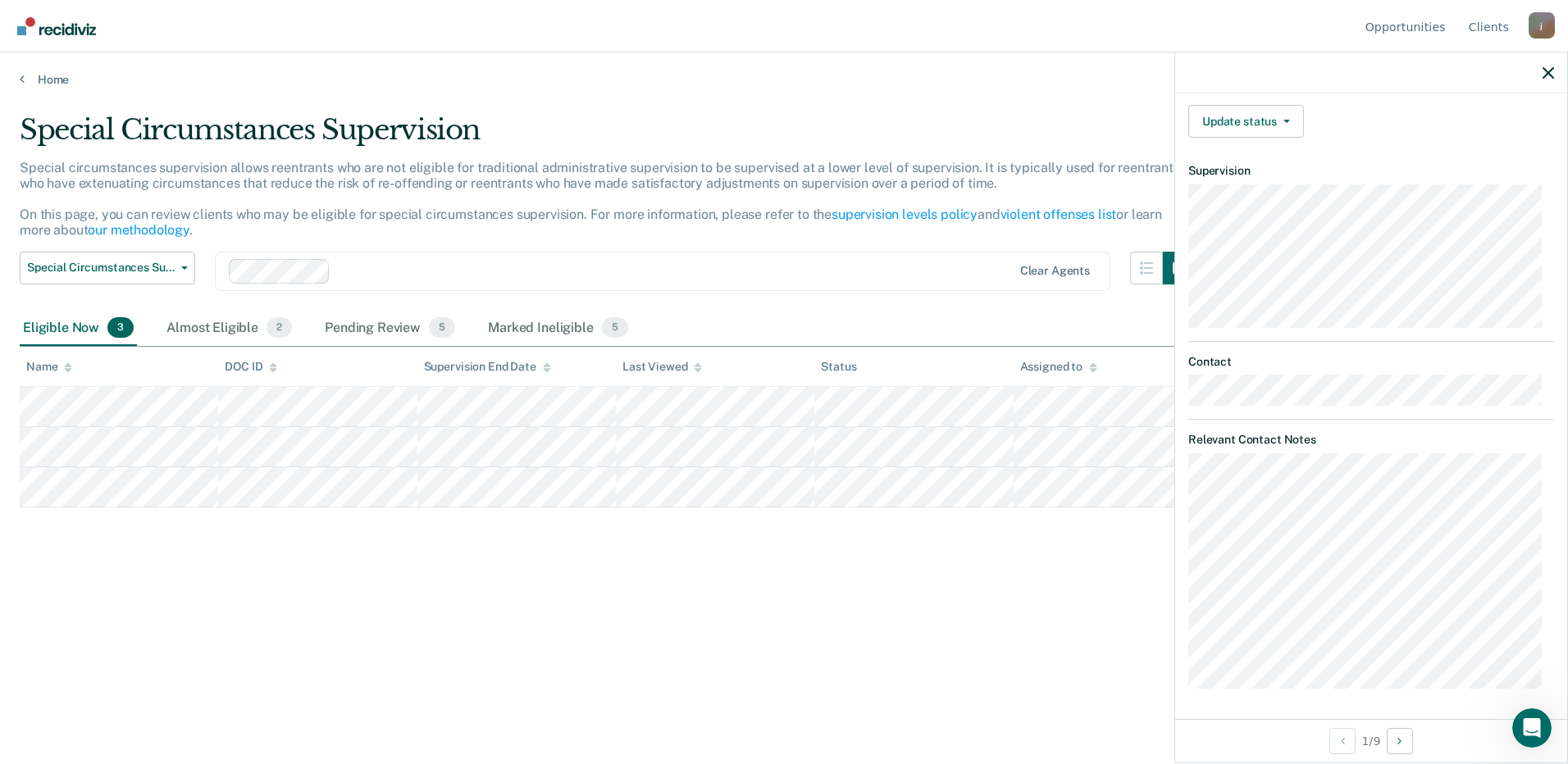
scroll to position [329, 0]
click at [1240, 111] on button "Update status" at bounding box center [1246, 121] width 116 height 33
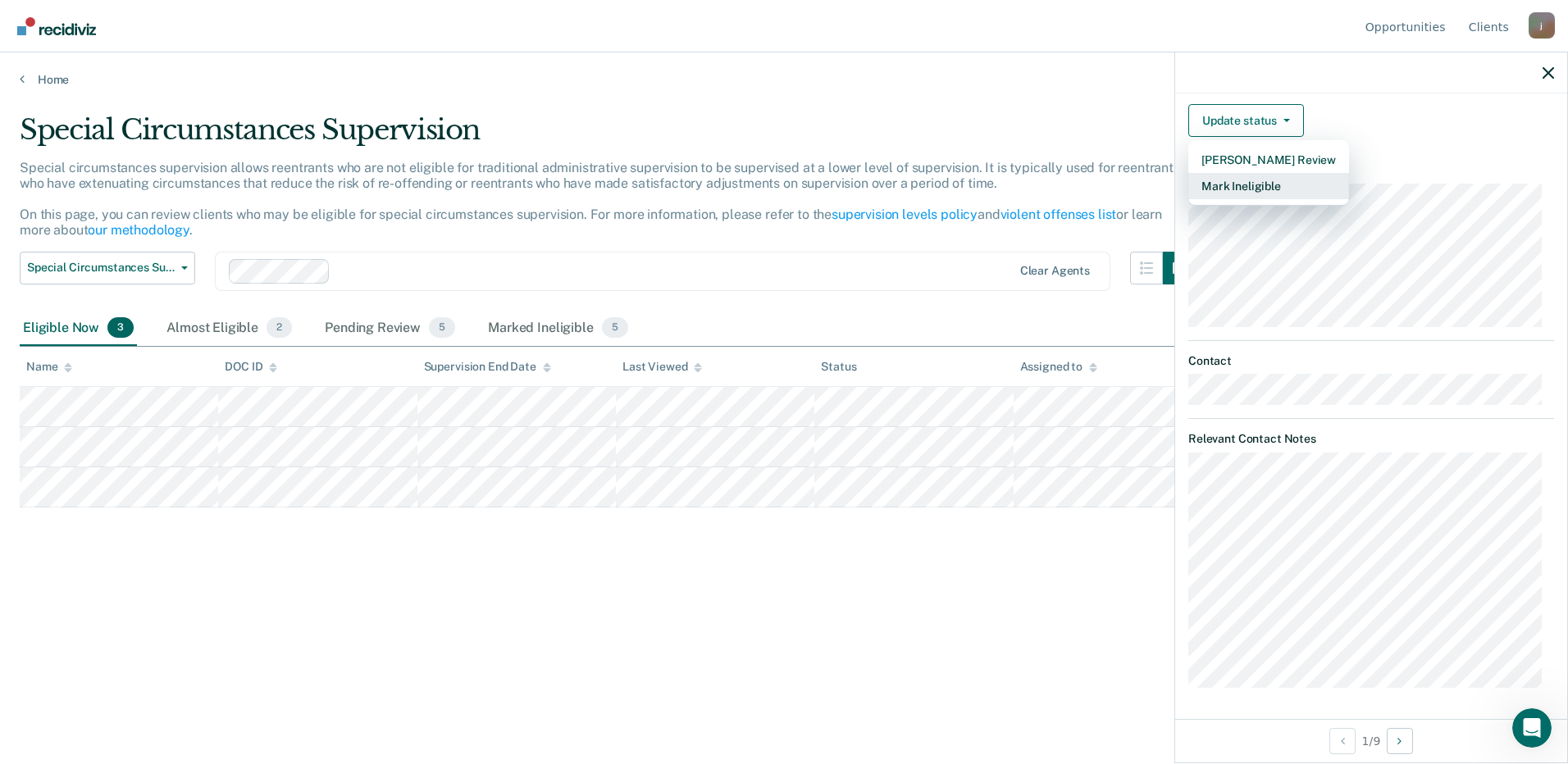
click at [1247, 187] on button "Mark Ineligible" at bounding box center [1268, 185] width 161 height 26
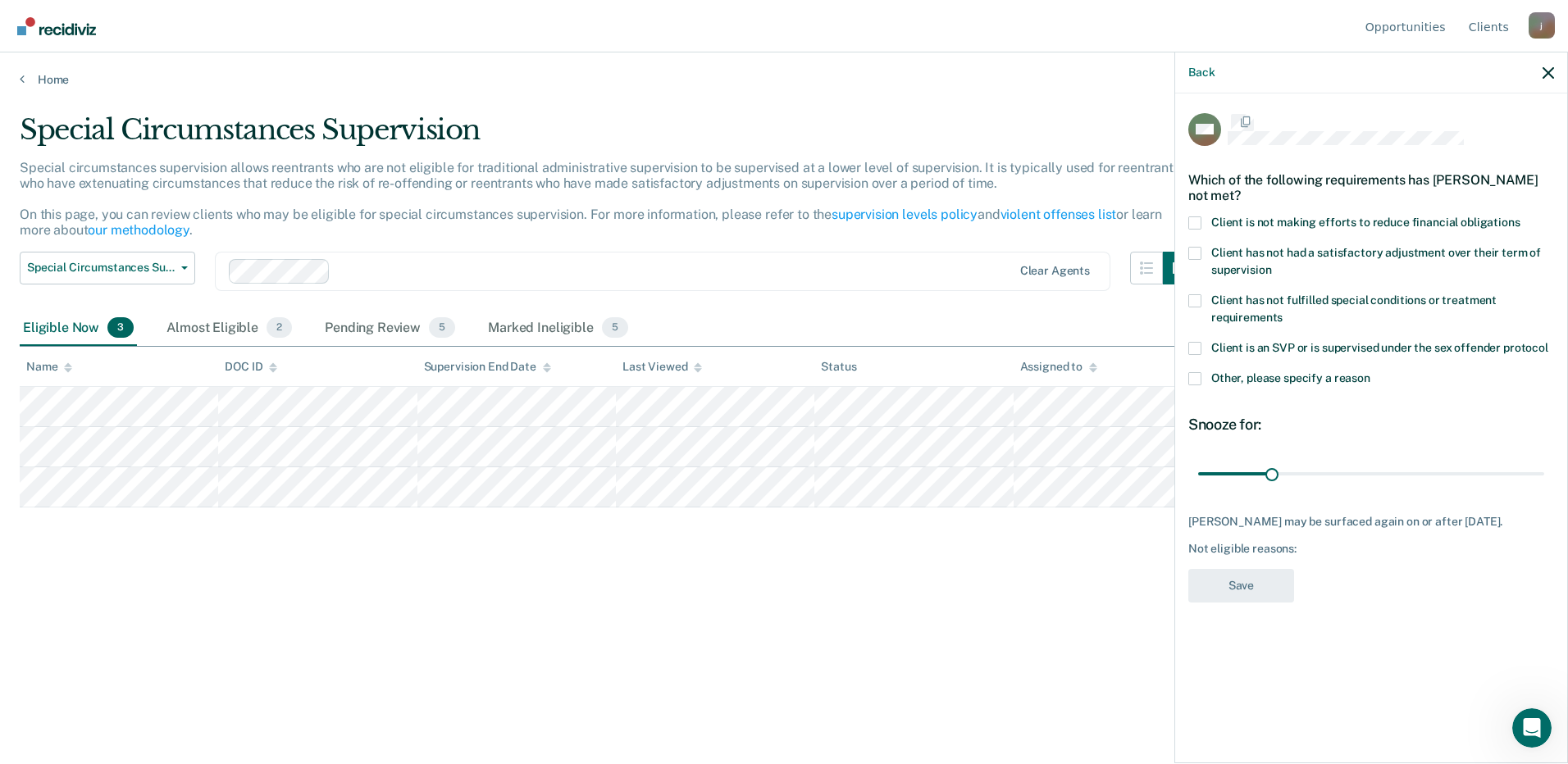
scroll to position [0, 0]
click at [1253, 212] on div "Which of the following requirements has [PERSON_NAME] not met?" at bounding box center [1370, 190] width 365 height 58
drag, startPoint x: 1263, startPoint y: 222, endPoint x: 1262, endPoint y: 232, distance: 10.0
click at [1263, 222] on span "Client is not making efforts to reduce financial obligations" at bounding box center [1365, 224] width 310 height 14
click at [1520, 218] on input "Client is not making efforts to reduce financial obligations" at bounding box center [1520, 218] width 0 height 0
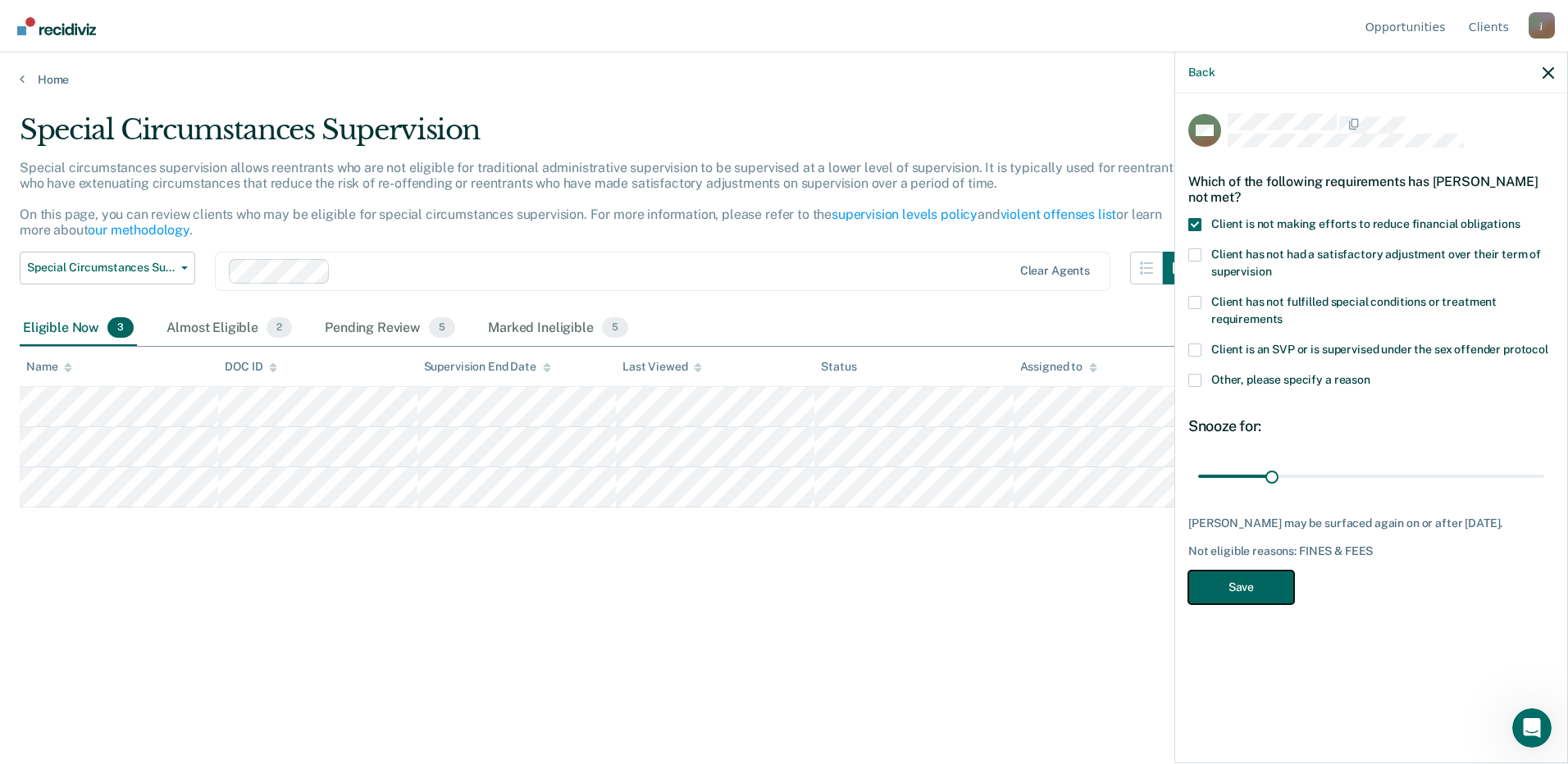
click at [1269, 602] on button "Save" at bounding box center [1241, 587] width 106 height 34
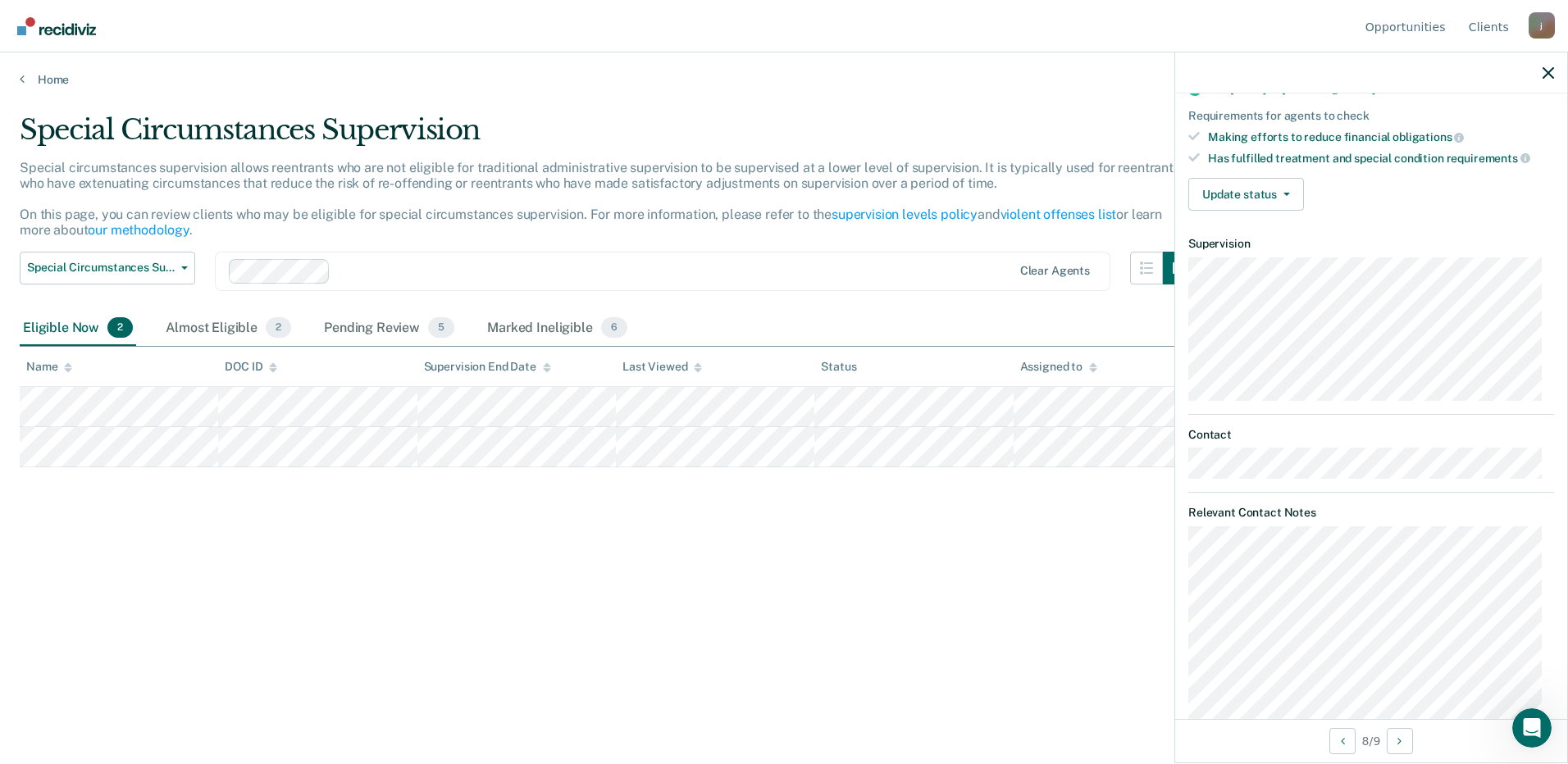
scroll to position [342, 0]
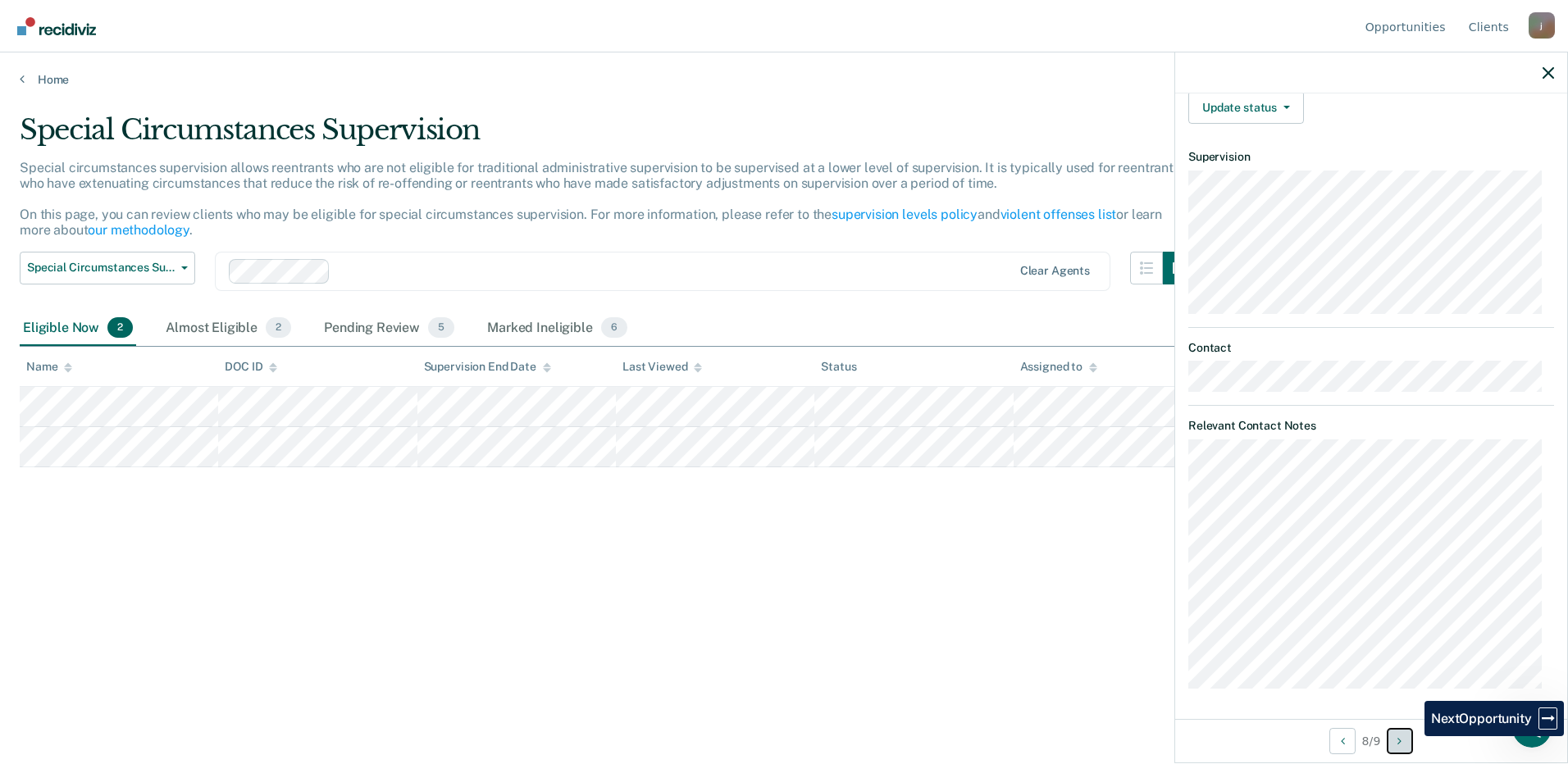
click at [1412, 746] on button "Next Opportunity" at bounding box center [1399, 741] width 26 height 26
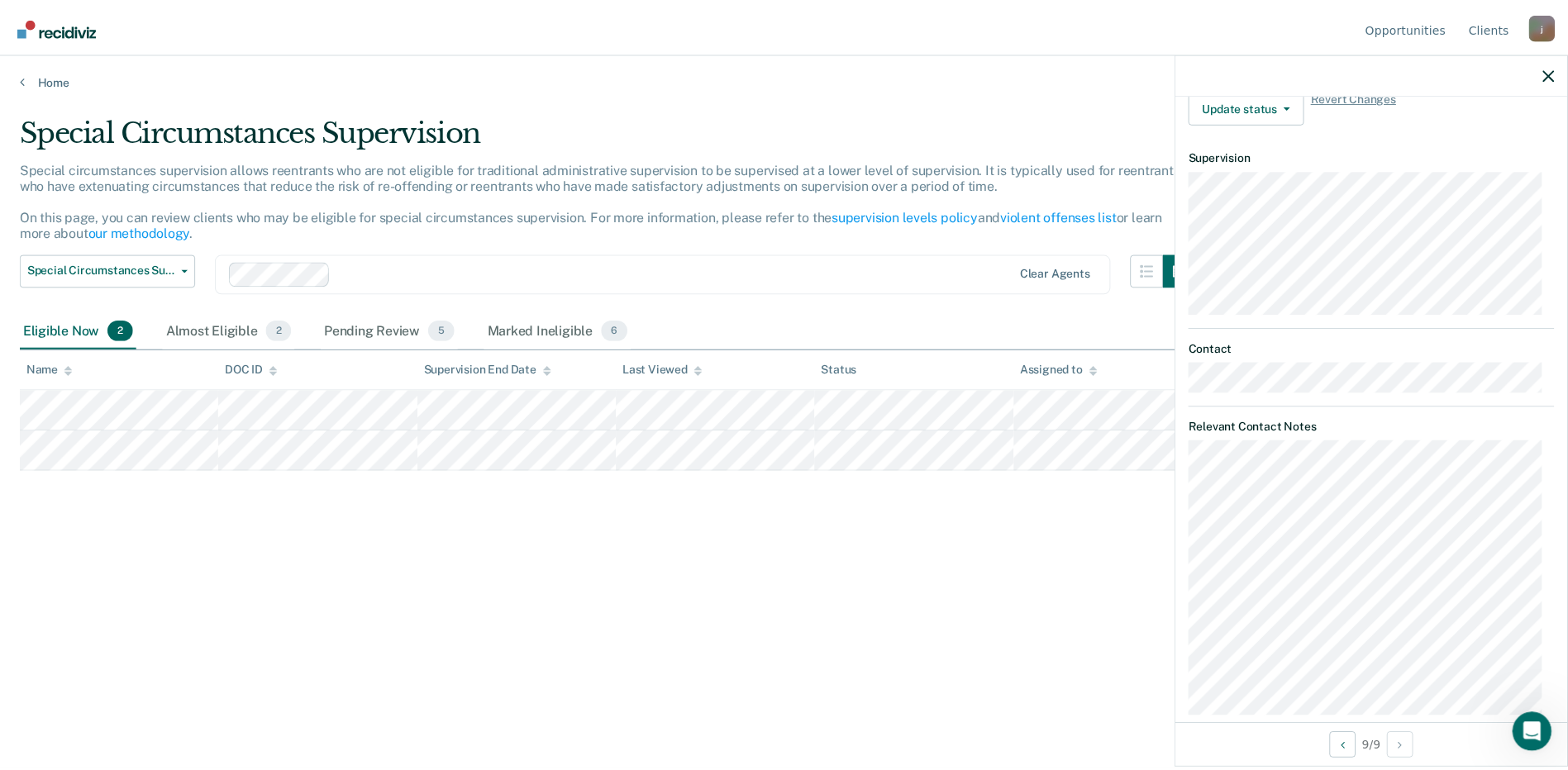
scroll to position [450, 0]
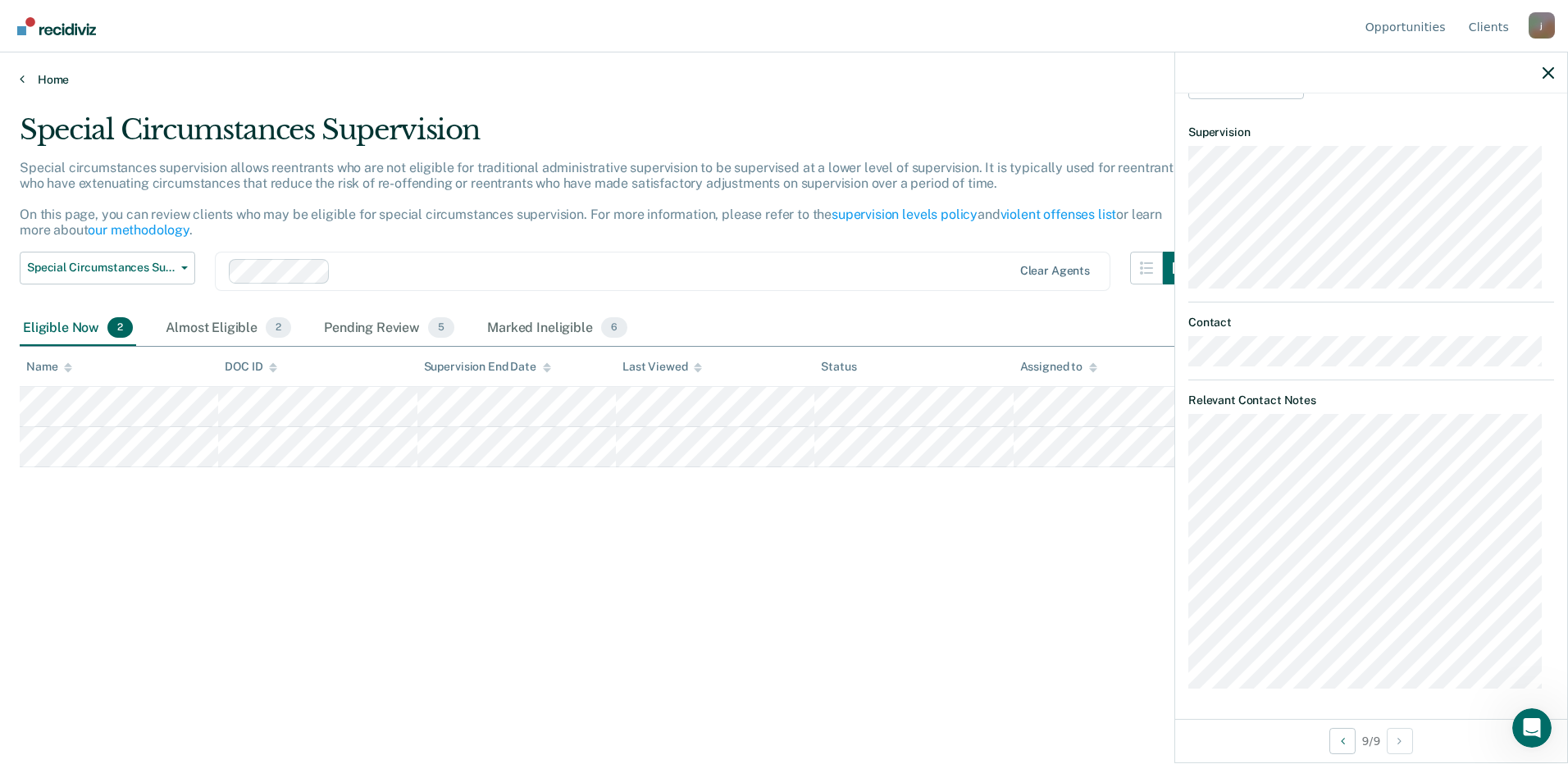
click at [33, 81] on link "Home" at bounding box center [783, 79] width 1528 height 14
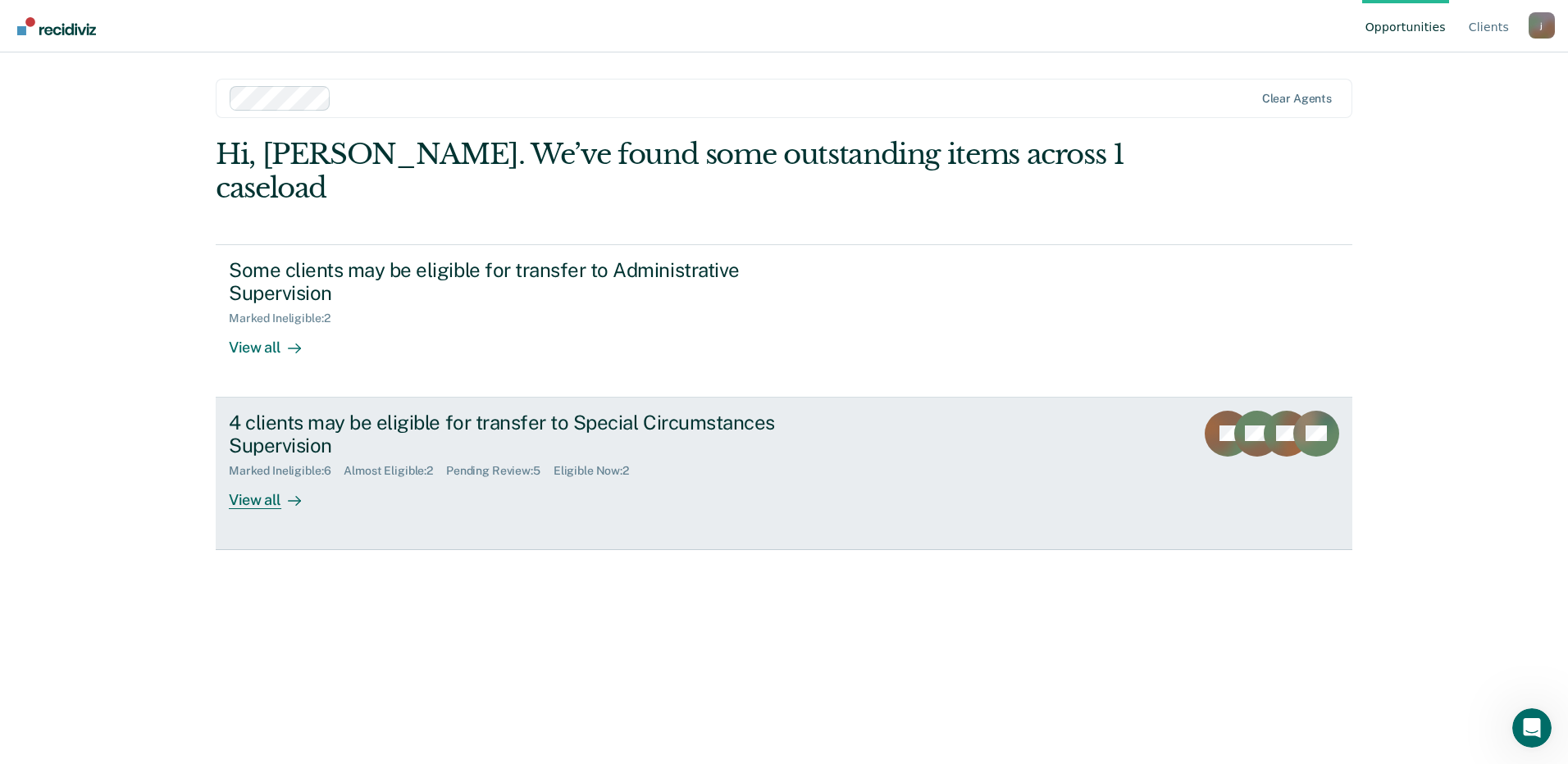
click at [446, 485] on link "4 clients may be eligible for transfer to Special Circumstances Supervision Mar…" at bounding box center [784, 474] width 1136 height 152
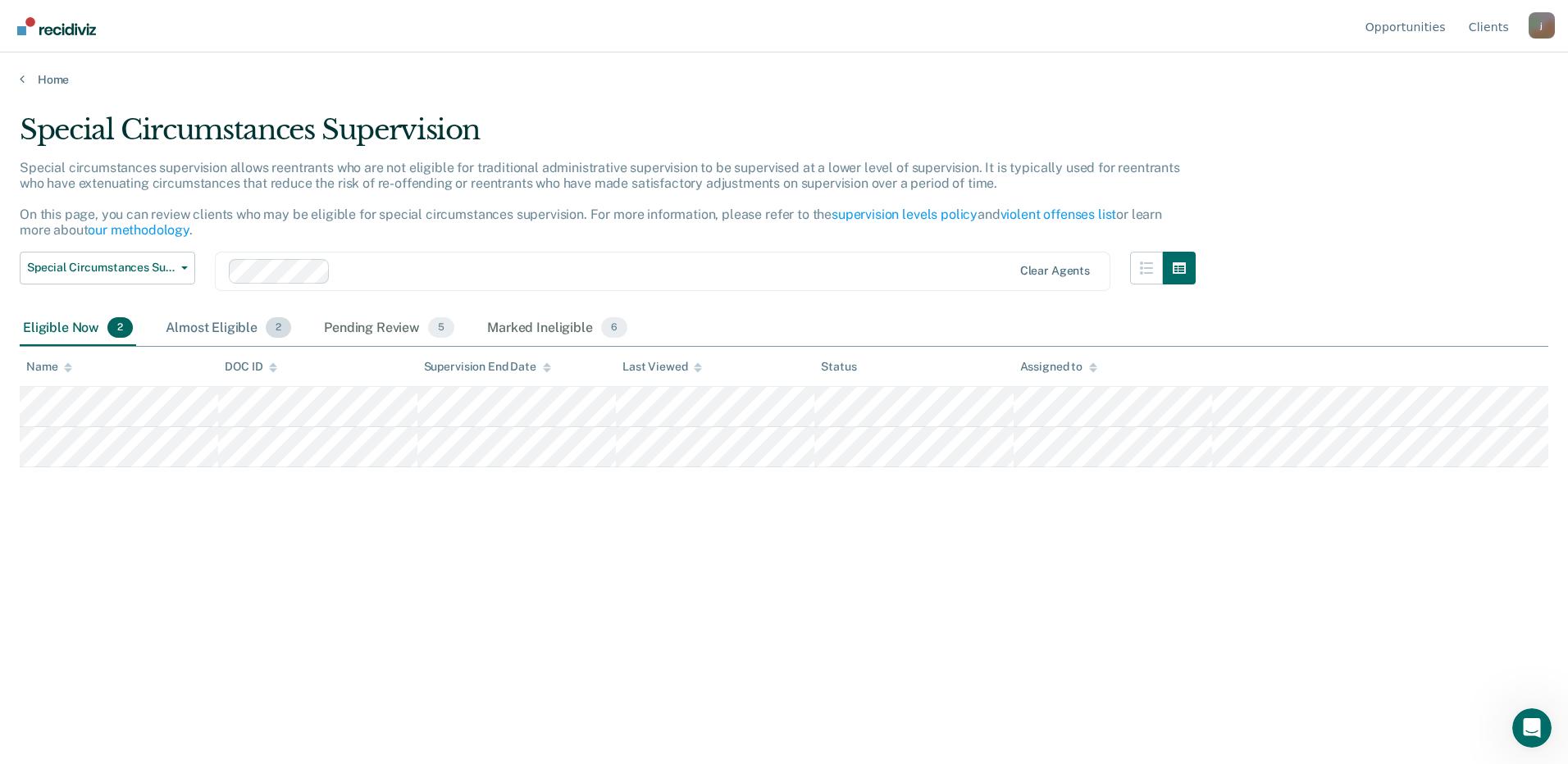
click at [248, 326] on div "Almost Eligible 2" at bounding box center [228, 328] width 132 height 36
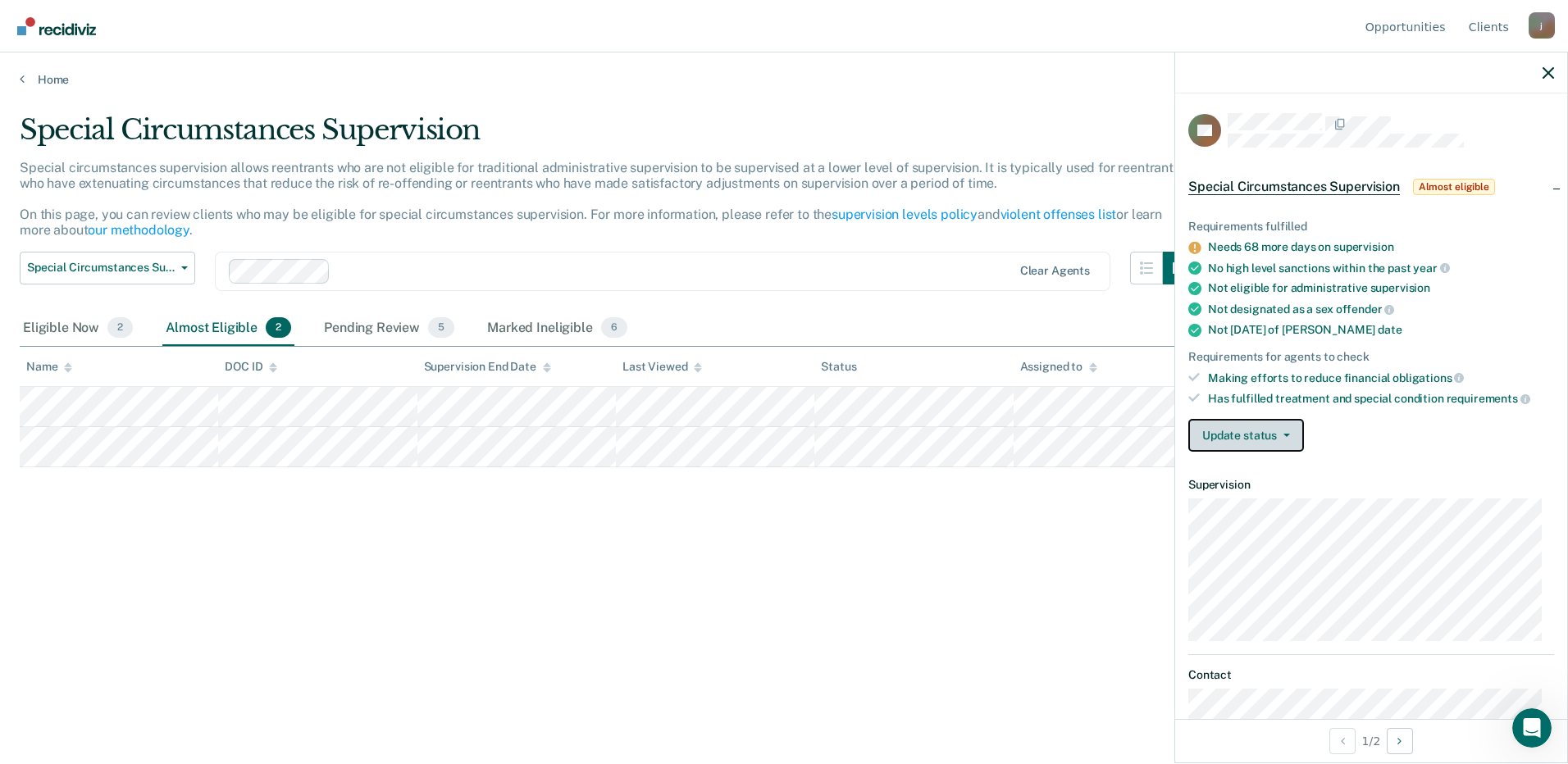
click at [1251, 433] on button "Update status" at bounding box center [1246, 435] width 116 height 33
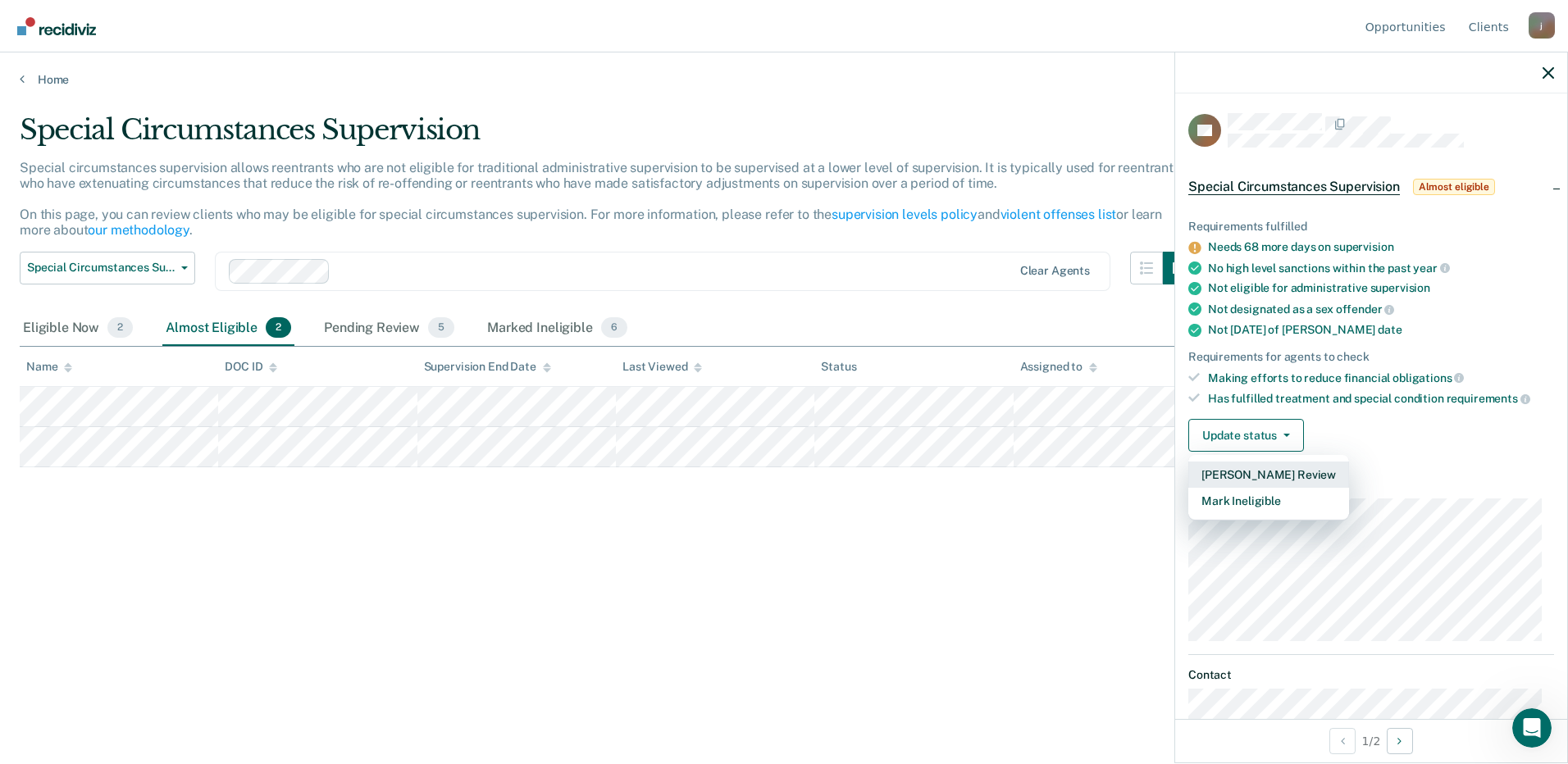
click at [1257, 477] on button "[PERSON_NAME] Review" at bounding box center [1268, 475] width 161 height 26
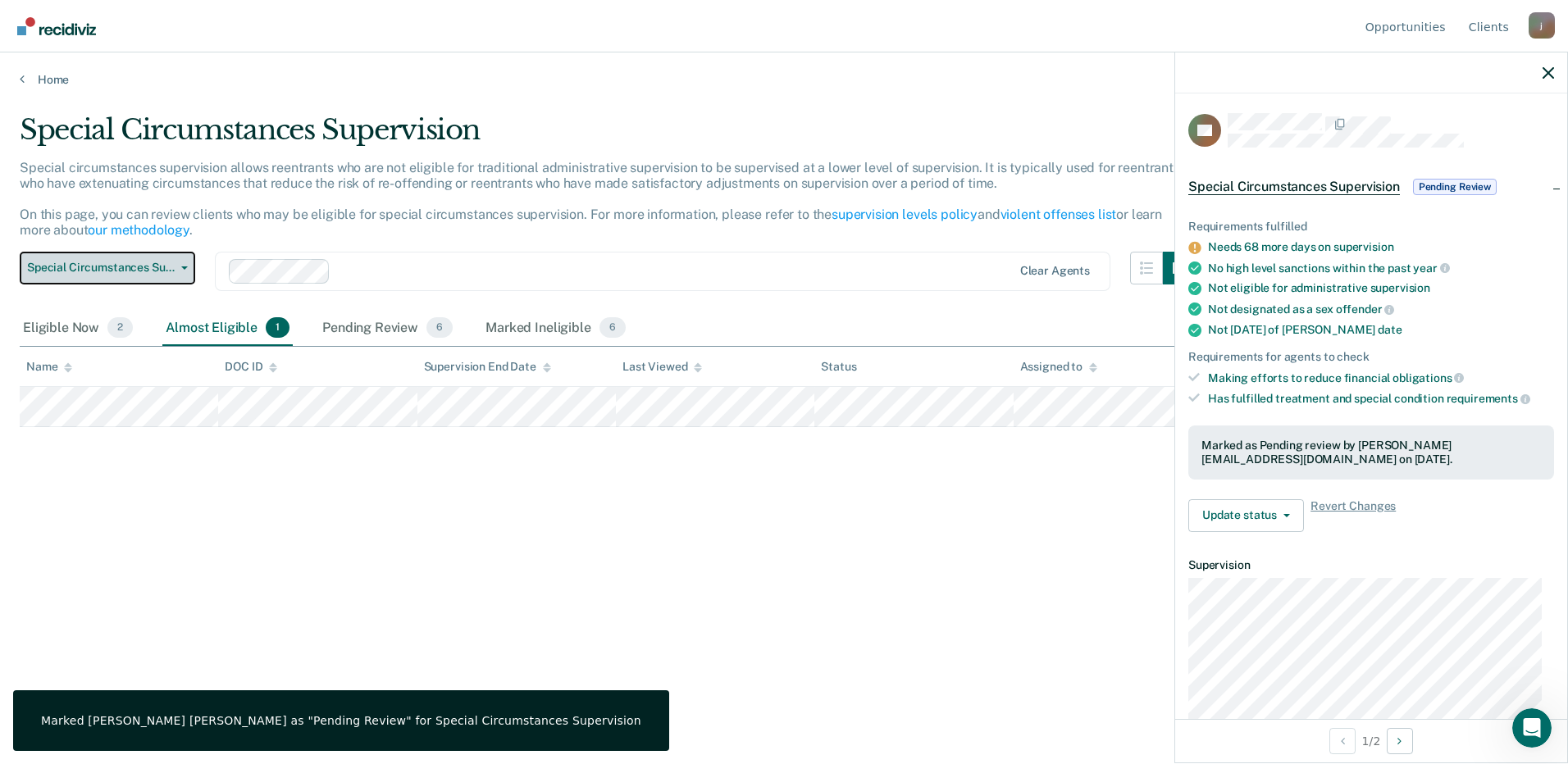
click at [160, 266] on span "Special Circumstances Supervision" at bounding box center [100, 267] width 148 height 14
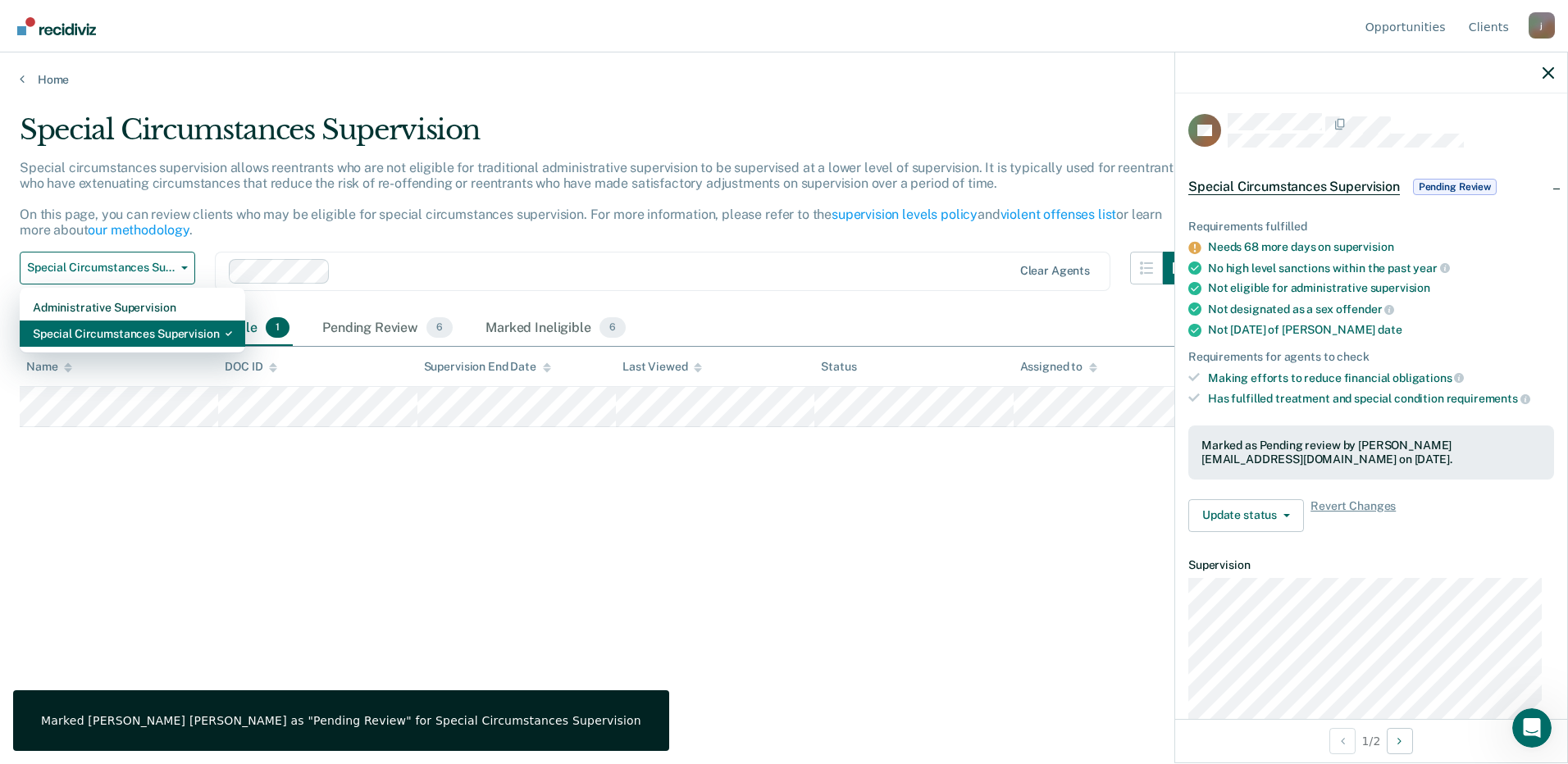
click at [112, 337] on div "Special Circumstances Supervision" at bounding box center [132, 333] width 200 height 26
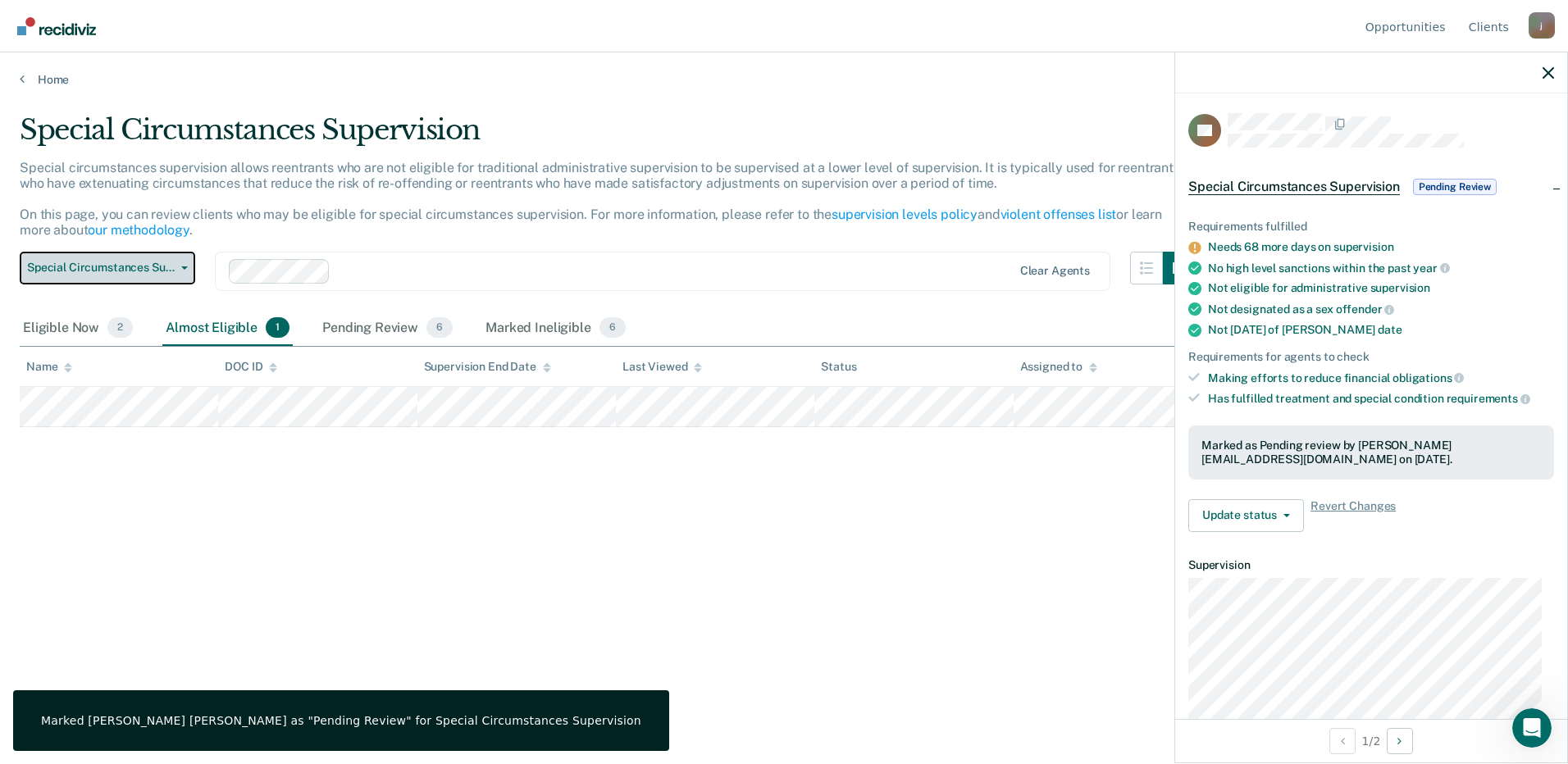
click at [139, 259] on button "Special Circumstances Supervision" at bounding box center [107, 268] width 176 height 33
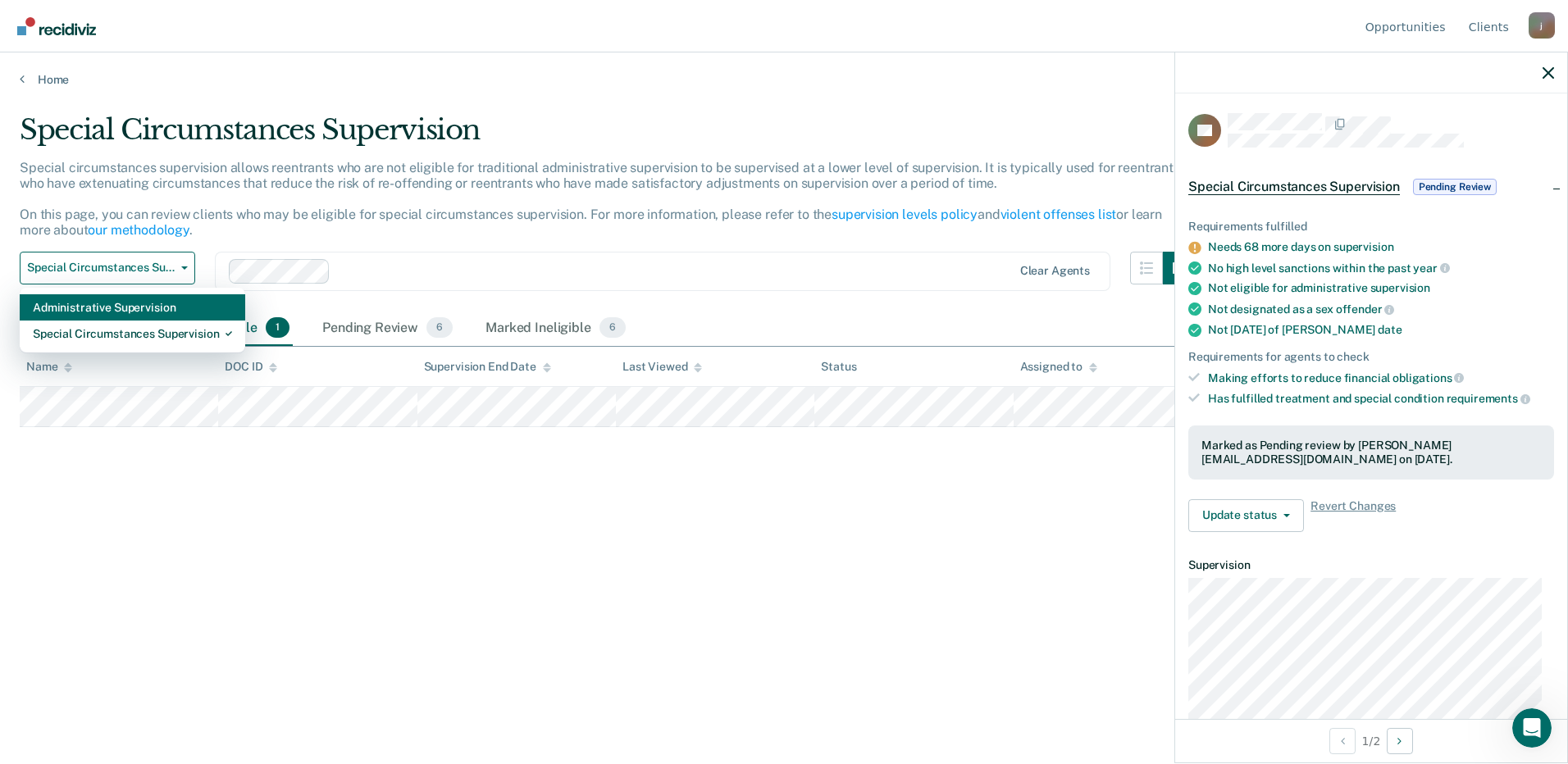
click at [112, 305] on div "Administrative Supervision" at bounding box center [132, 307] width 200 height 26
